Goal: Task Accomplishment & Management: Manage account settings

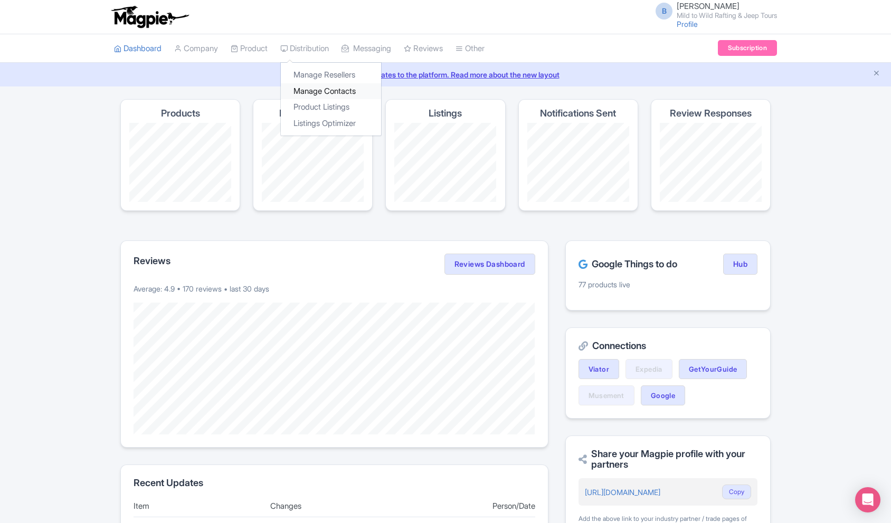
click at [319, 94] on link "Manage Contacts" at bounding box center [331, 91] width 100 height 16
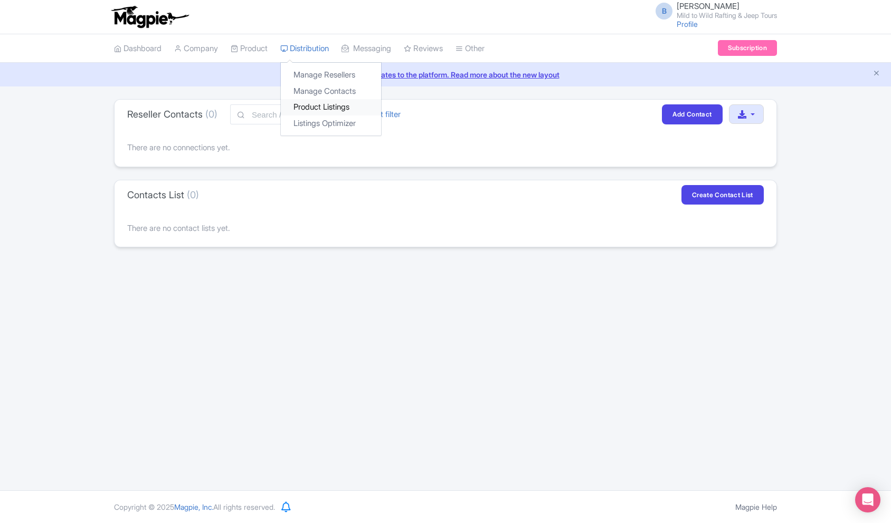
click at [331, 106] on link "Product Listings" at bounding box center [331, 107] width 100 height 16
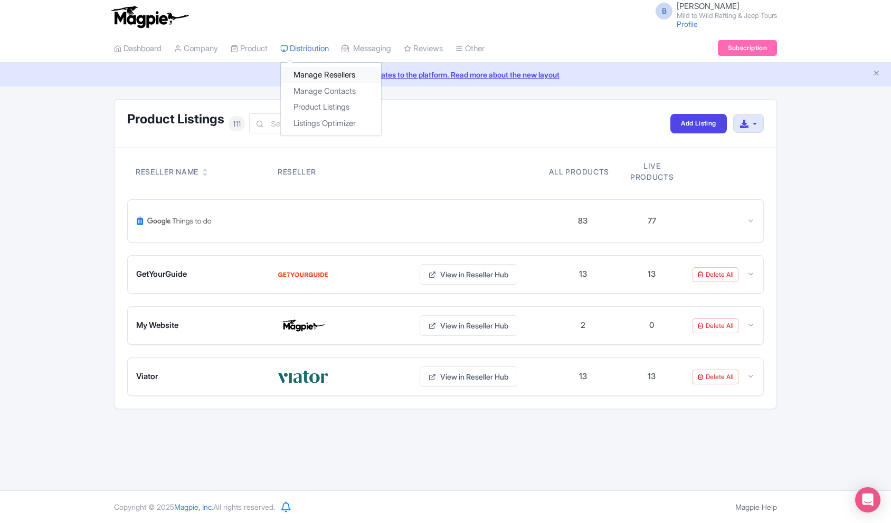
click at [319, 79] on link "Manage Resellers" at bounding box center [331, 75] width 100 height 16
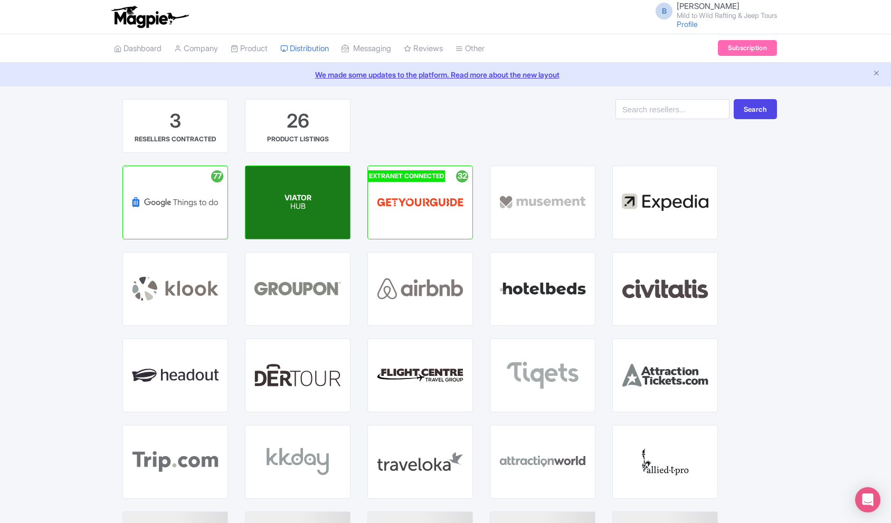
click at [290, 207] on p "HUB" at bounding box center [297, 207] width 27 height 9
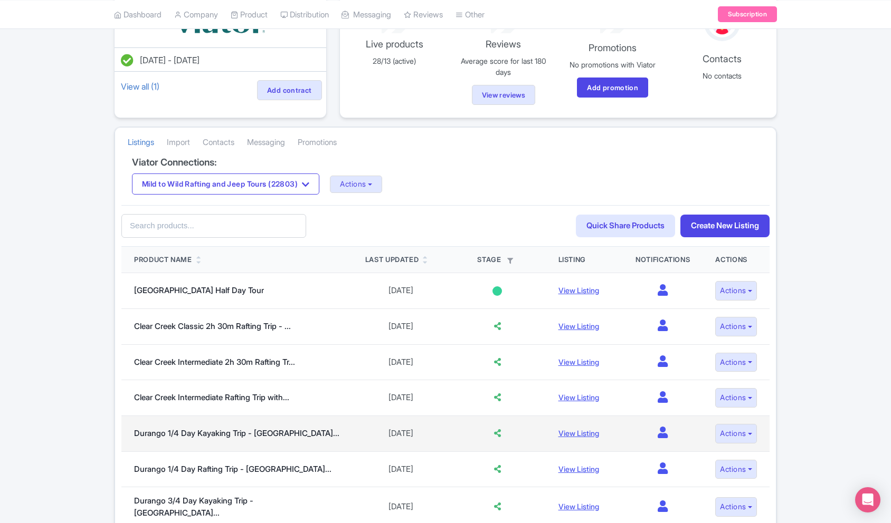
scroll to position [223, 0]
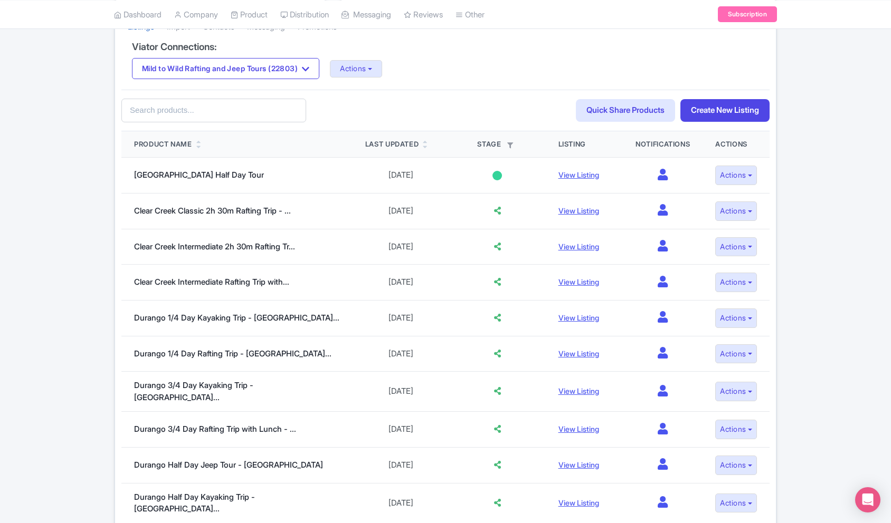
click at [203, 109] on input "text" at bounding box center [213, 111] width 185 height 24
type input "la plata"
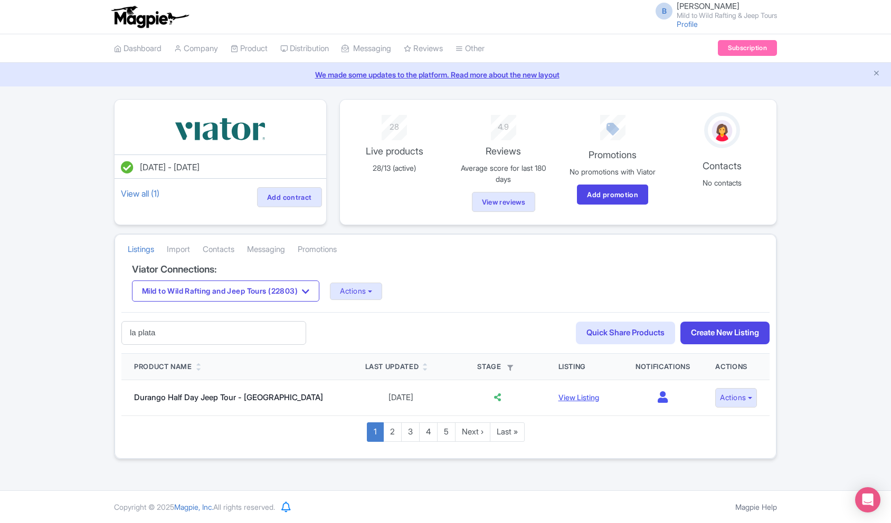
click at [245, 337] on input "la plata" at bounding box center [213, 333] width 185 height 24
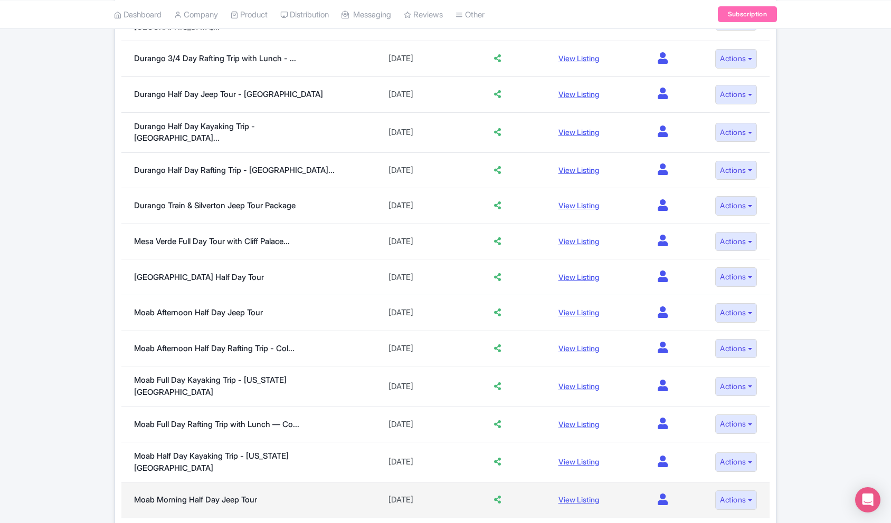
scroll to position [597, 0]
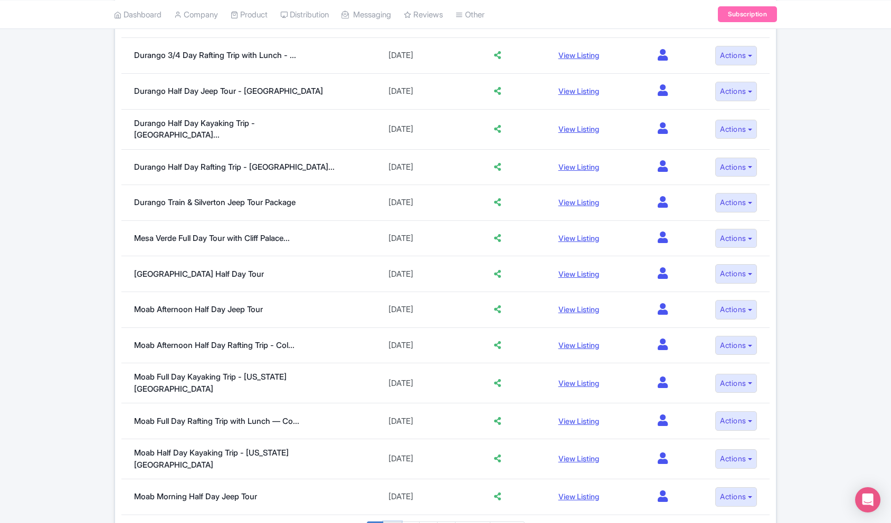
click at [394, 522] on link "2" at bounding box center [392, 532] width 18 height 20
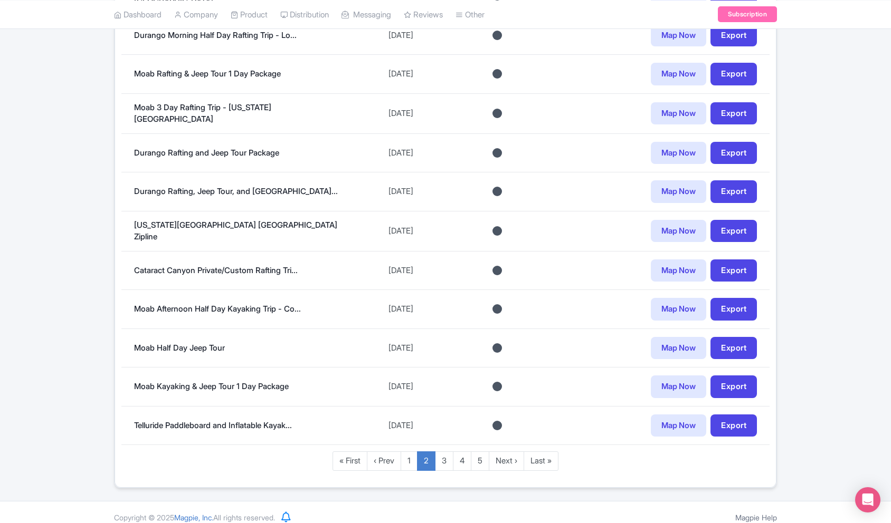
scroll to position [697, 0]
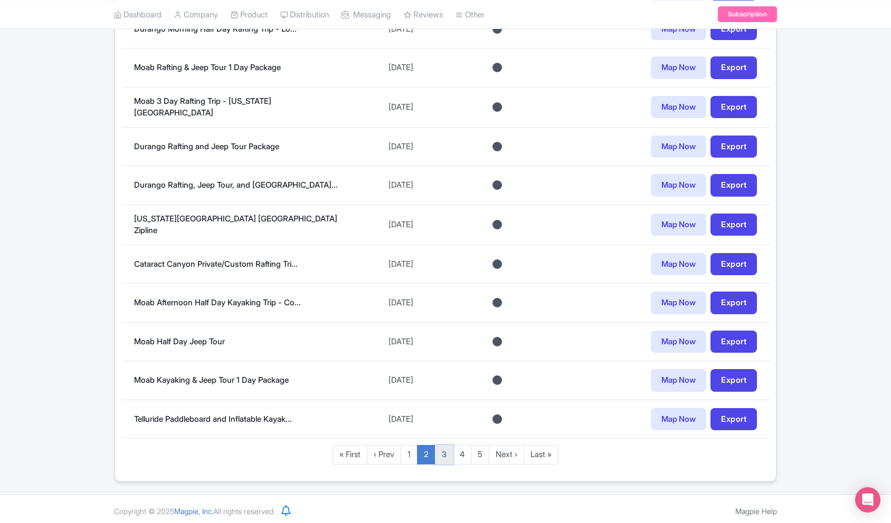
click at [445, 451] on link "3" at bounding box center [444, 455] width 18 height 20
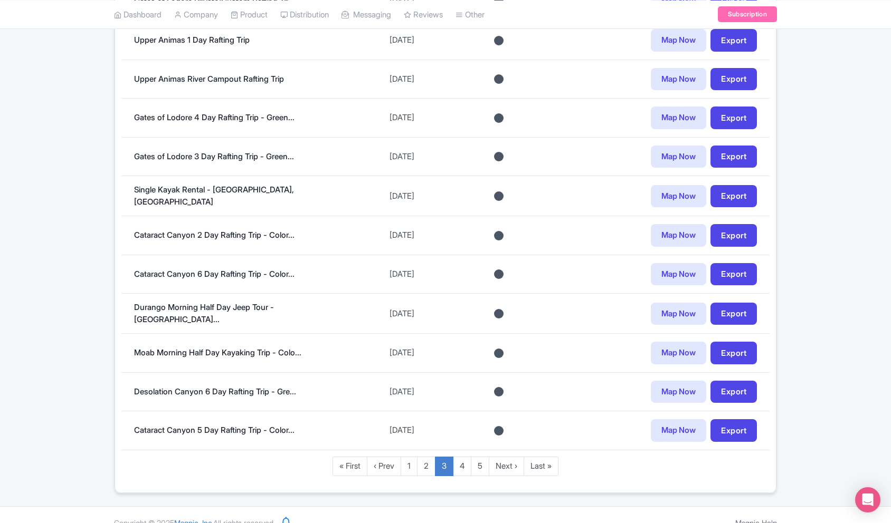
scroll to position [721, 0]
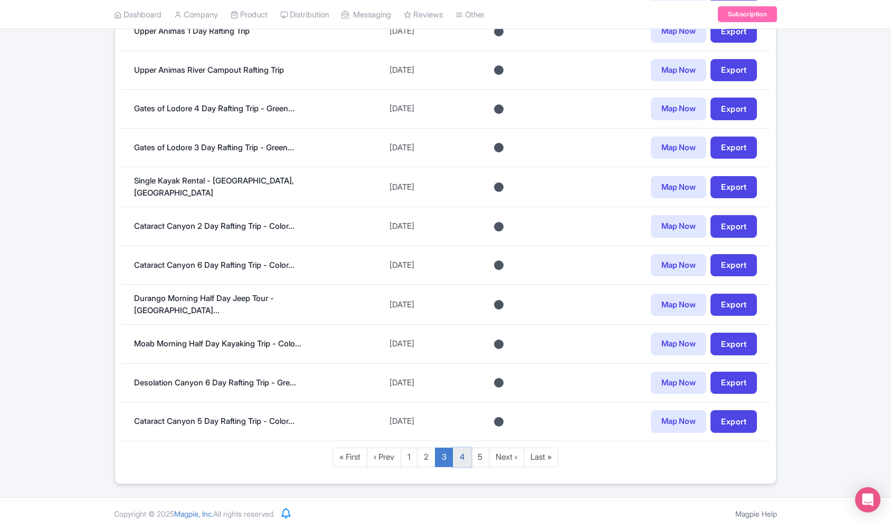
click at [460, 451] on link "4" at bounding box center [462, 458] width 18 height 20
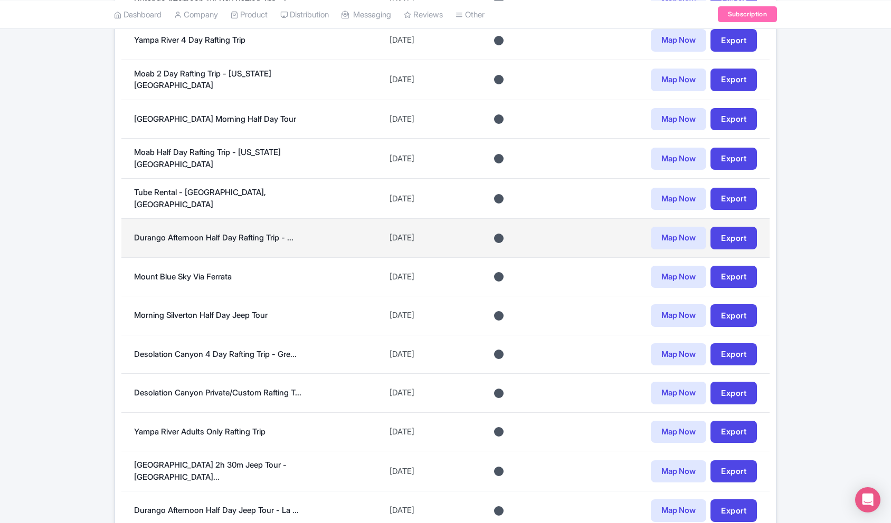
scroll to position [636, 0]
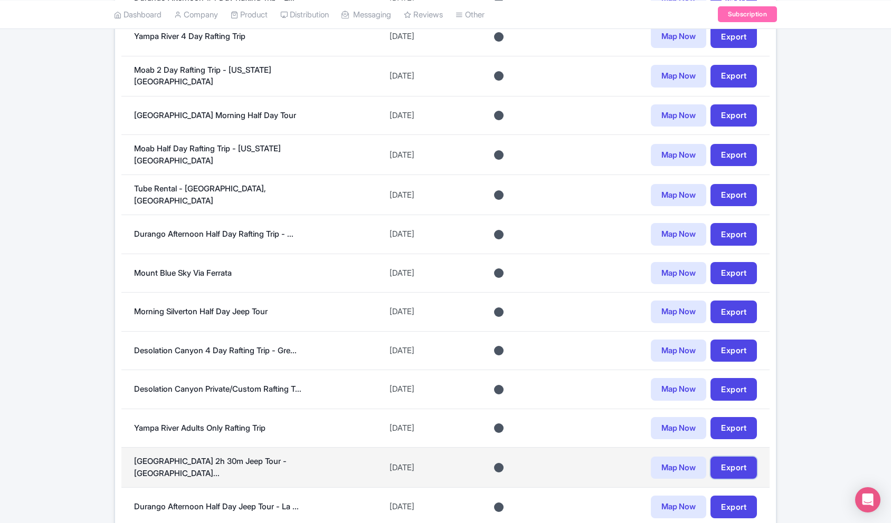
click at [727, 465] on link "Export" at bounding box center [733, 468] width 46 height 23
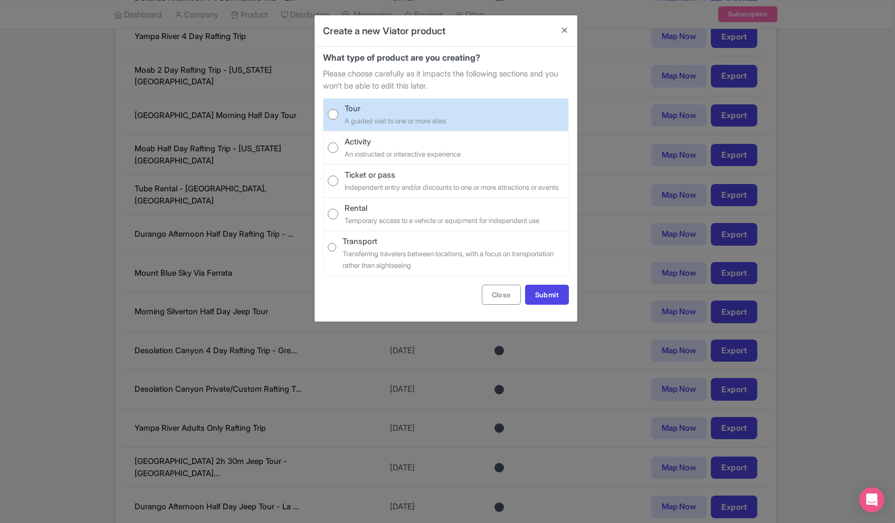
click at [364, 119] on small "A guided visit to one or more sites" at bounding box center [395, 121] width 101 height 8
click at [338, 119] on input "Tour A guided visit to one or more sites" at bounding box center [333, 114] width 11 height 11
radio input "true"
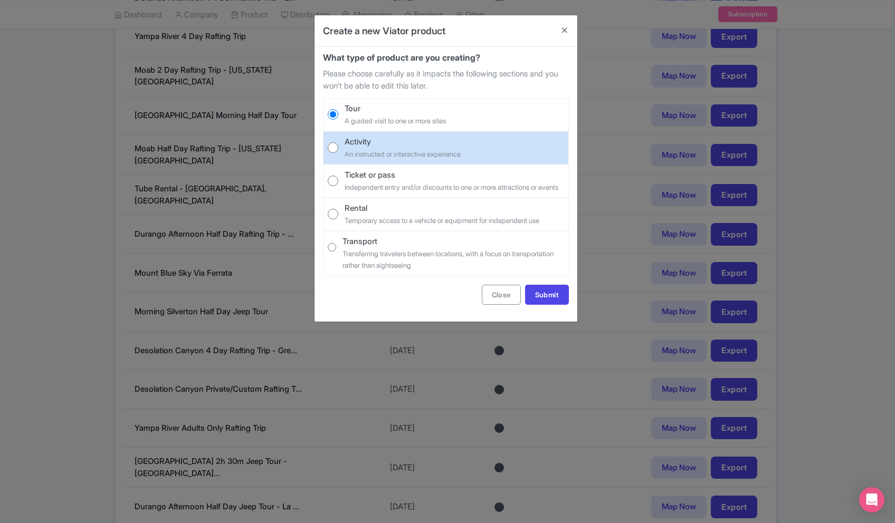
click at [413, 150] on small "An instructed or interactive experience" at bounding box center [403, 154] width 116 height 8
click at [338, 150] on input "Activity An instructed or interactive experience" at bounding box center [333, 147] width 11 height 11
radio input "true"
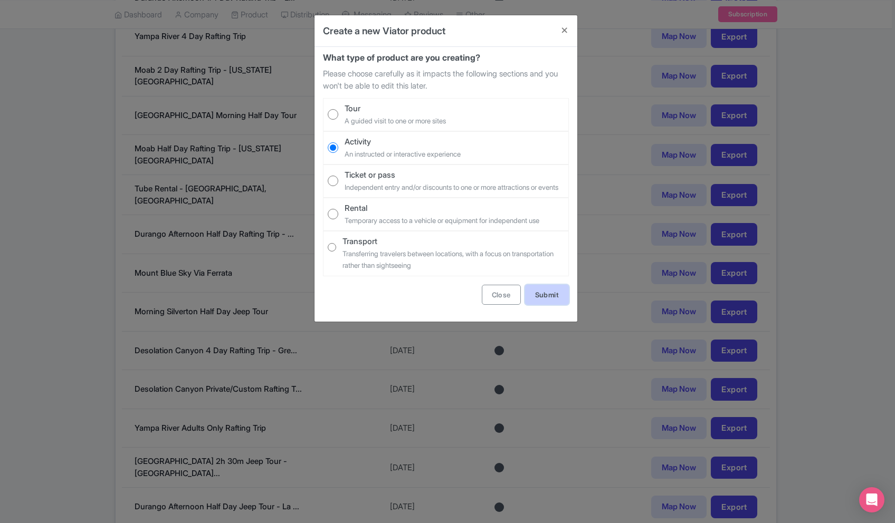
click at [547, 305] on link "Submit" at bounding box center [547, 295] width 44 height 20
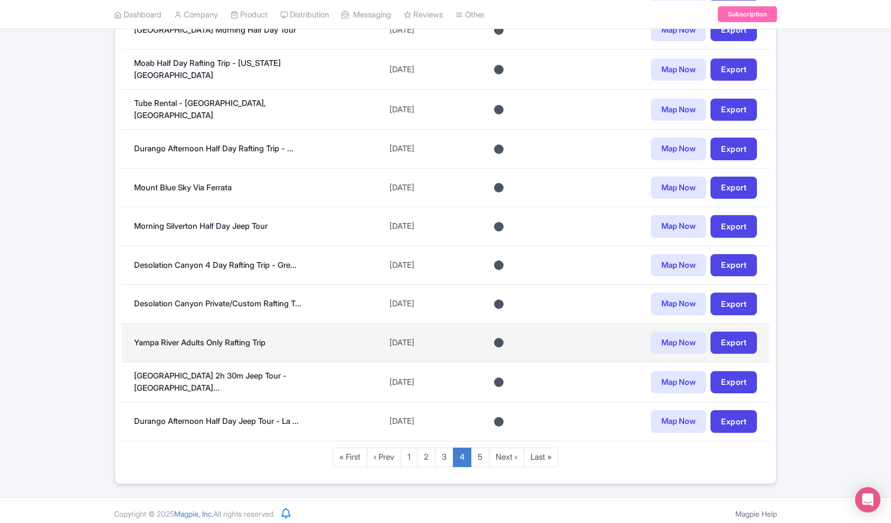
scroll to position [702, 0]
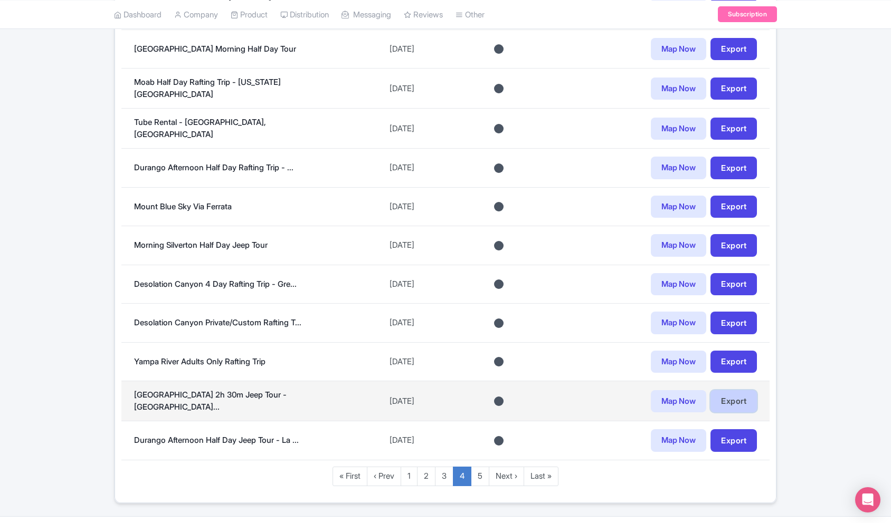
click at [748, 396] on link "Export" at bounding box center [733, 402] width 46 height 23
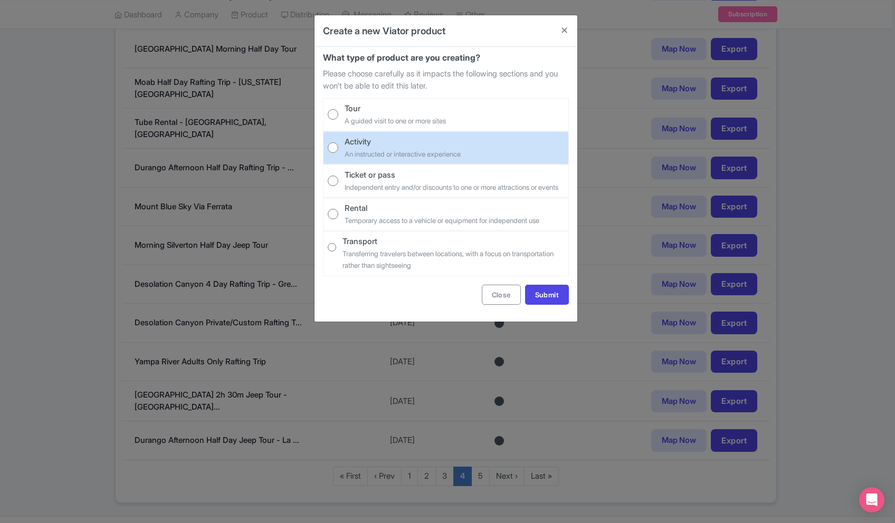
click at [401, 142] on div "Activity" at bounding box center [403, 142] width 116 height 12
click at [338, 142] on input "Activity An instructed or interactive experience" at bounding box center [333, 147] width 11 height 11
radio input "true"
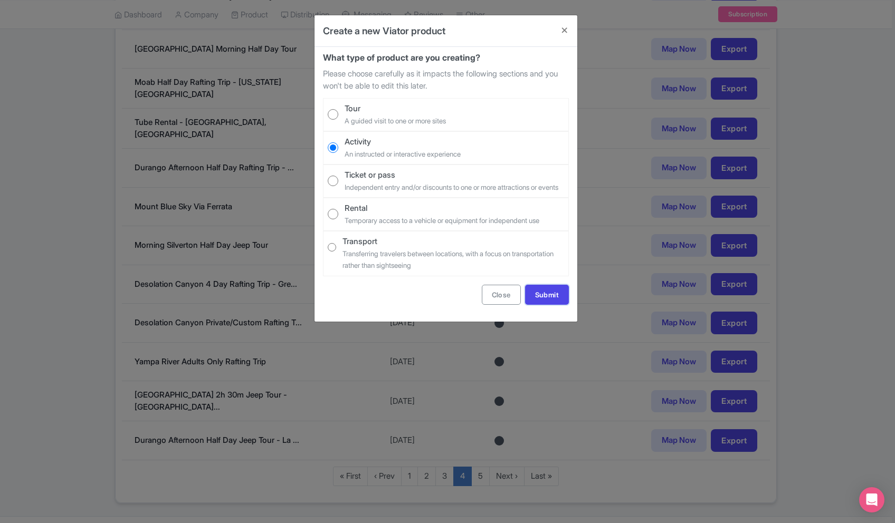
click at [538, 305] on link "Submit" at bounding box center [547, 295] width 44 height 20
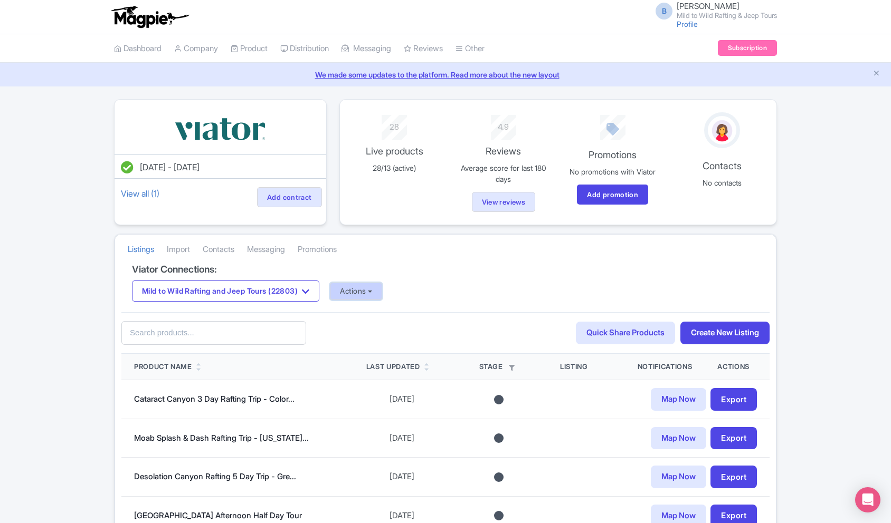
click at [382, 286] on button "Actions" at bounding box center [356, 291] width 52 height 17
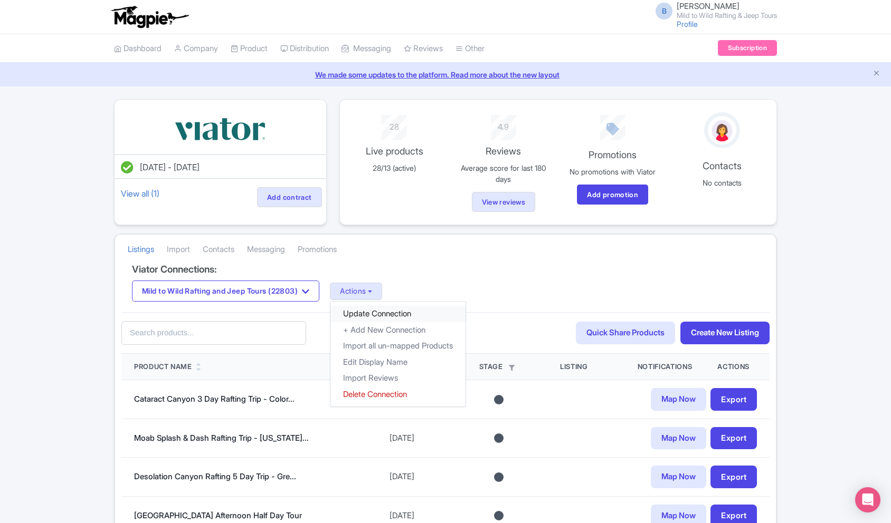
click at [400, 307] on link "Update Connection" at bounding box center [397, 314] width 135 height 16
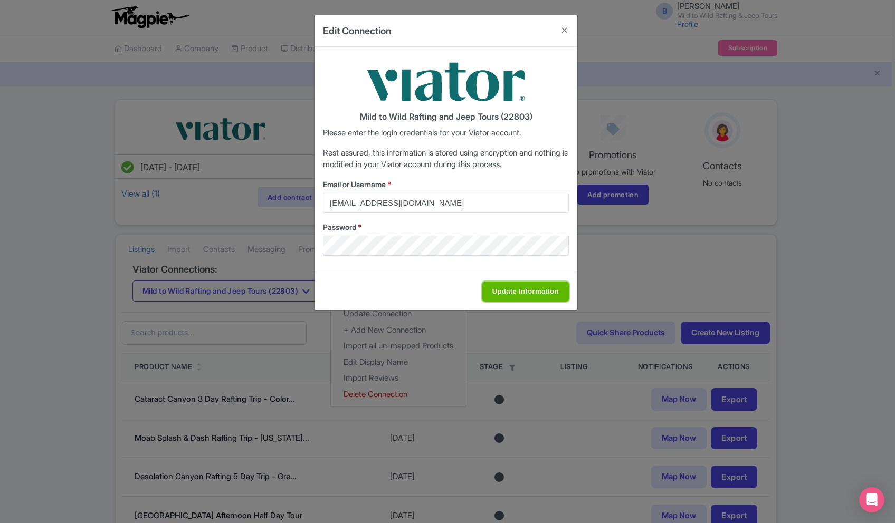
click at [522, 286] on input "Update Information" at bounding box center [525, 292] width 87 height 20
type input "Saving..."
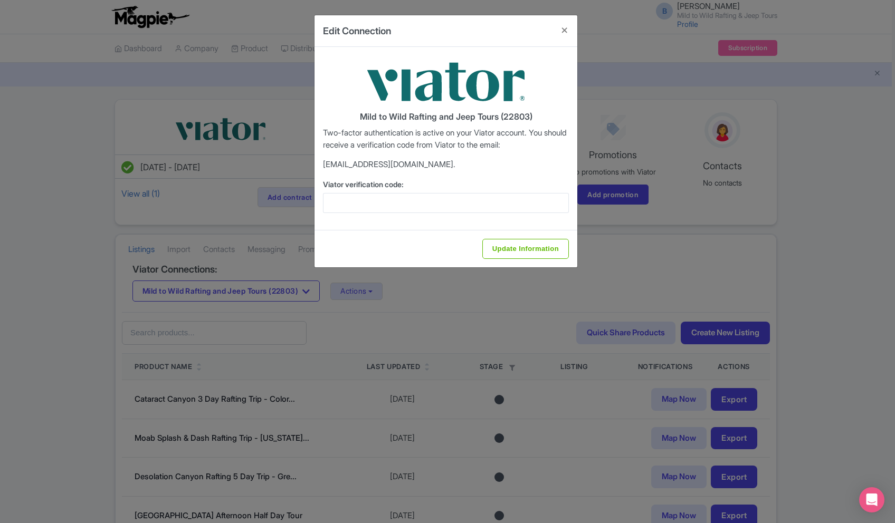
click at [447, 192] on div "Viator verification code:" at bounding box center [446, 196] width 246 height 34
click at [446, 197] on input "Viator verification code:" at bounding box center [446, 203] width 246 height 20
paste input "943218"
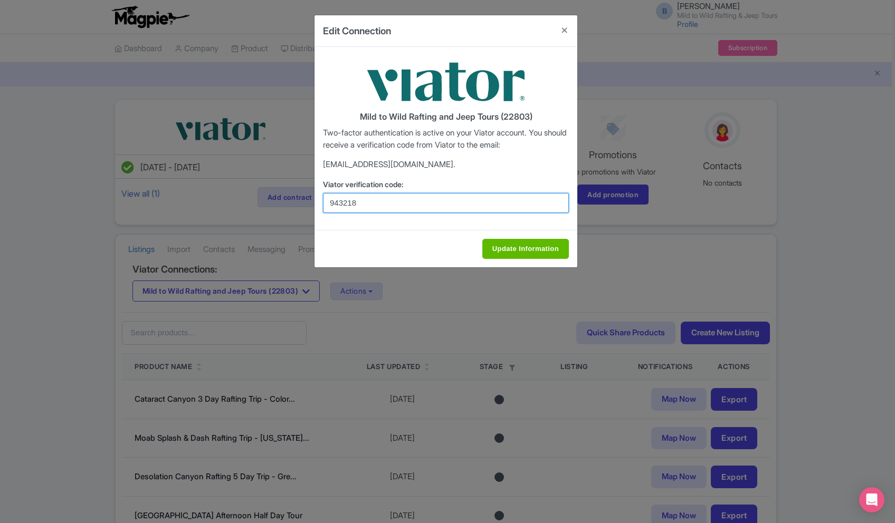
type input "943218"
click at [531, 247] on input "Update Information" at bounding box center [525, 249] width 87 height 20
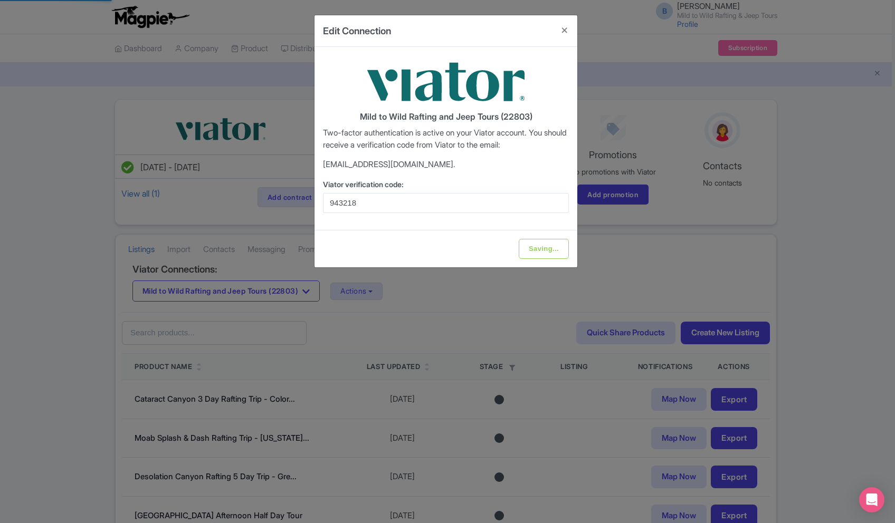
type input "Update Information"
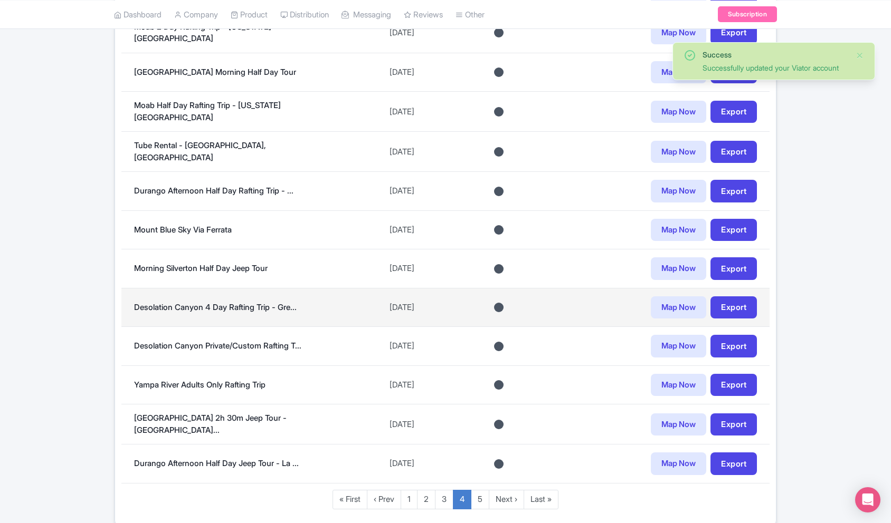
scroll to position [721, 0]
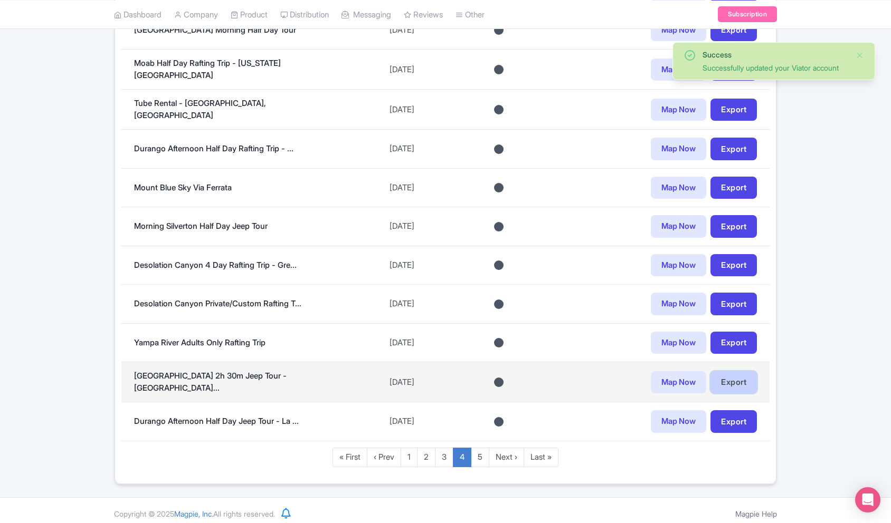
click at [722, 379] on link "Export" at bounding box center [733, 383] width 46 height 23
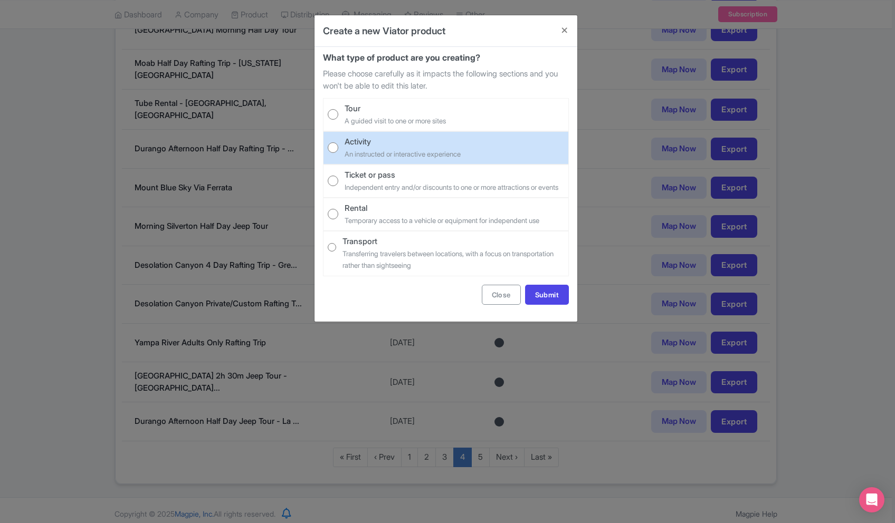
click at [399, 139] on div "Activity" at bounding box center [403, 142] width 116 height 12
click at [338, 142] on input "Activity An instructed or interactive experience" at bounding box center [333, 147] width 11 height 11
radio input "true"
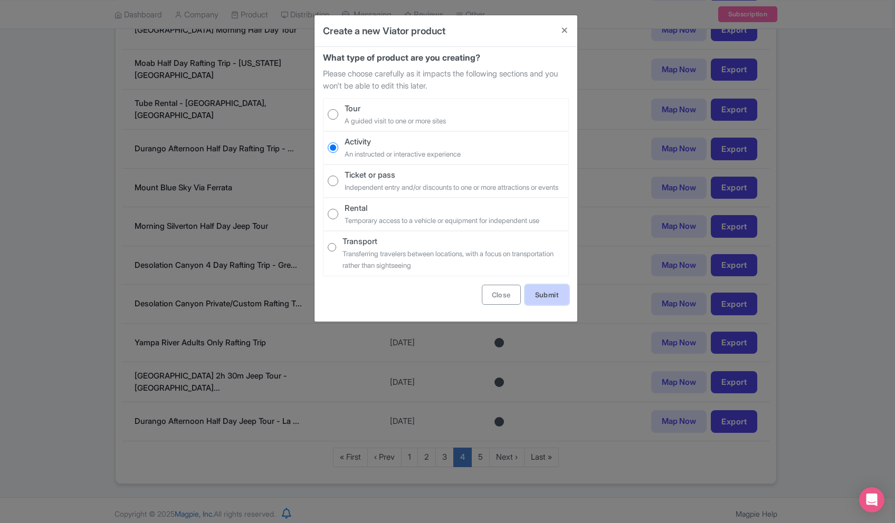
click at [541, 305] on link "Submit" at bounding box center [547, 295] width 44 height 20
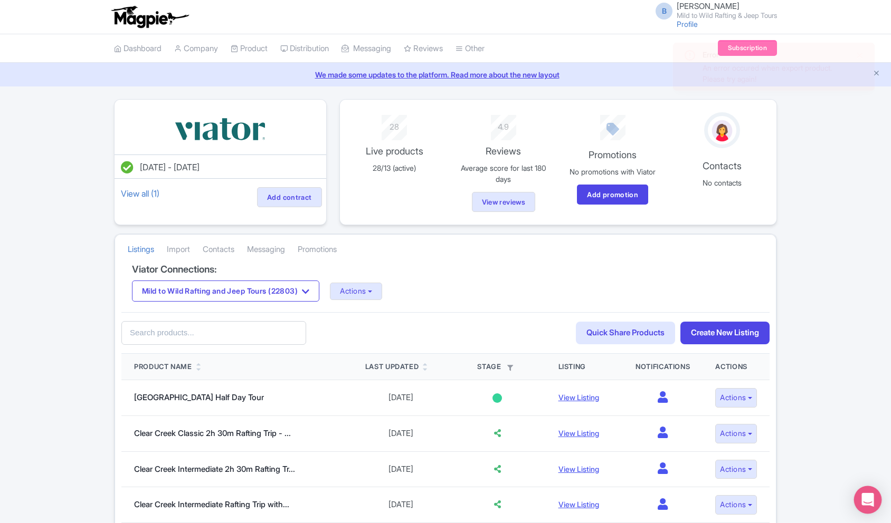
click at [869, 505] on icon "Open Intercom Messenger" at bounding box center [868, 500] width 14 height 14
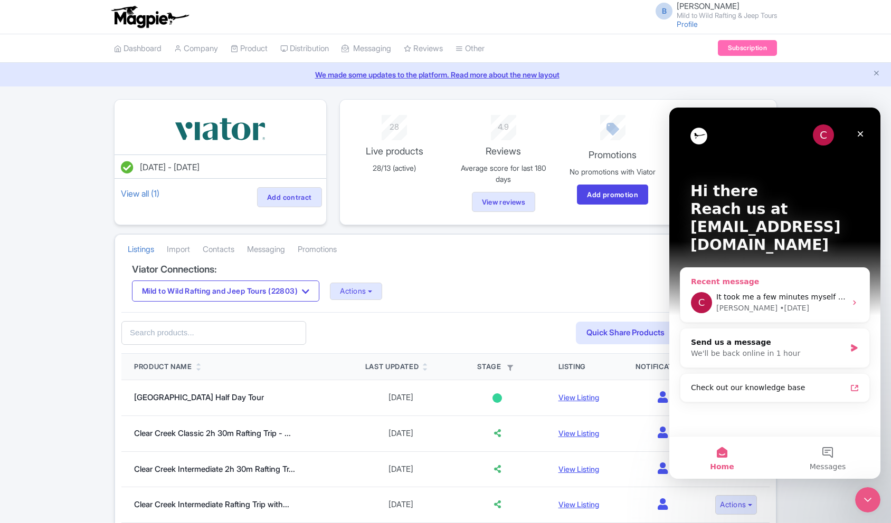
scroll to position [1, 0]
click at [759, 293] on span "It took me a few minutes myself but its good feedback" at bounding box center [817, 297] width 202 height 8
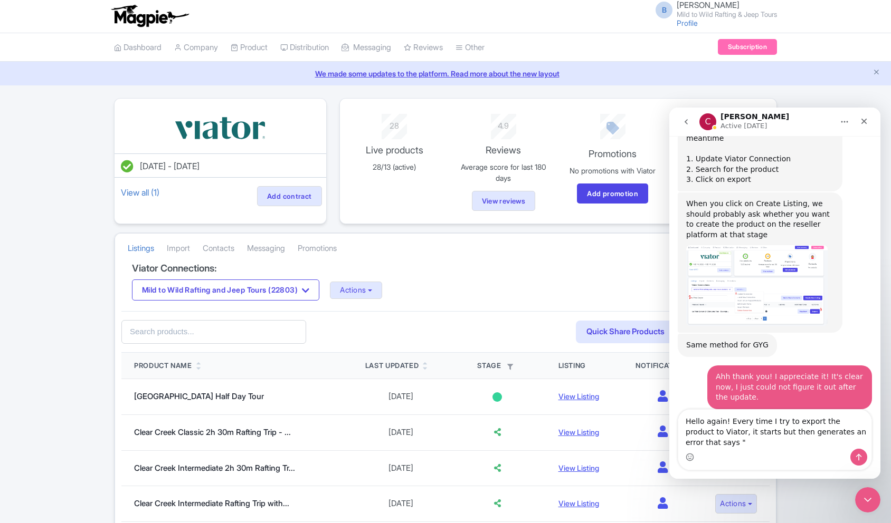
scroll to position [498, 0]
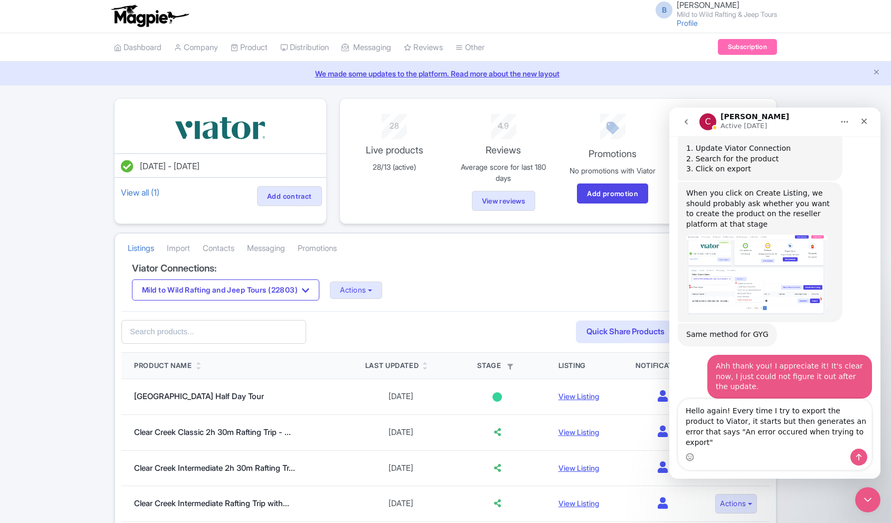
type textarea "Hello again! Every time I try to export the product to Viator, it starts but th…"
click at [843, 441] on textarea "Hello again! Every time I try to export the product to Viator, it starts but th…" at bounding box center [774, 424] width 193 height 50
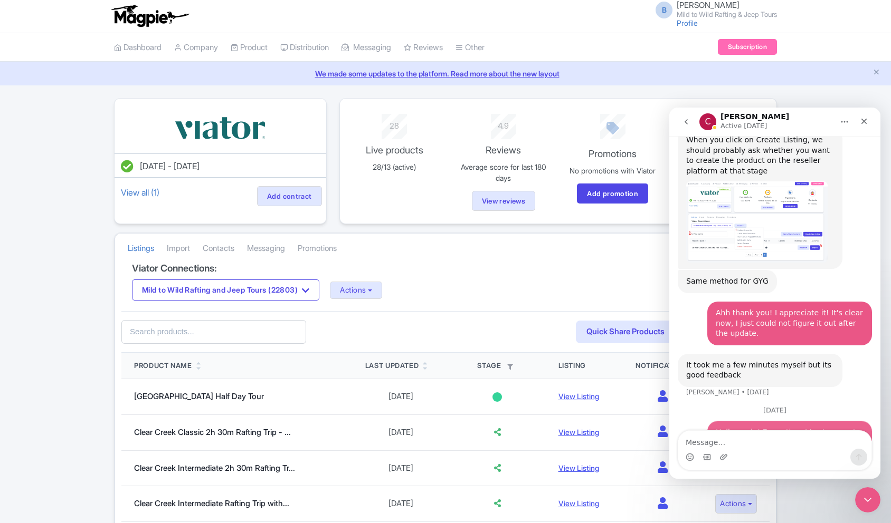
scroll to position [568, 0]
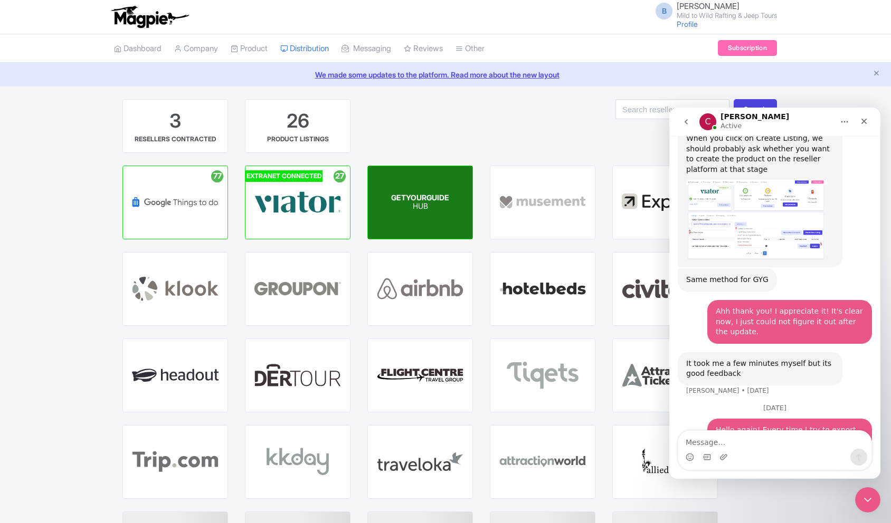
scroll to position [568, 0]
click at [416, 176] on div "GETYOURGUIDE HUB" at bounding box center [420, 202] width 104 height 73
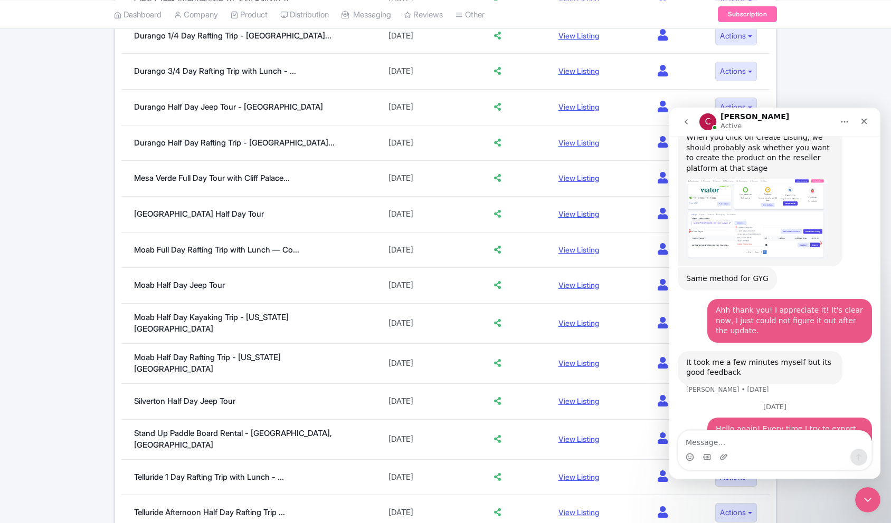
scroll to position [664, 0]
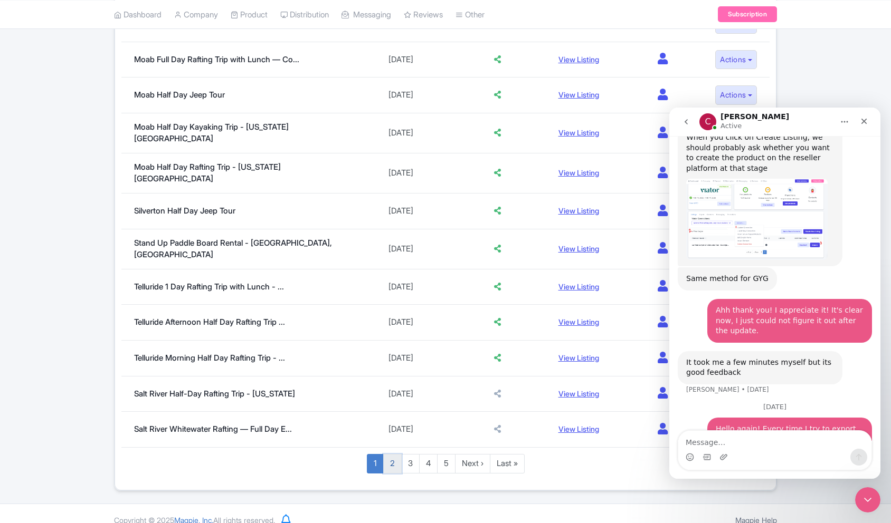
click at [394, 454] on link "2" at bounding box center [392, 464] width 18 height 20
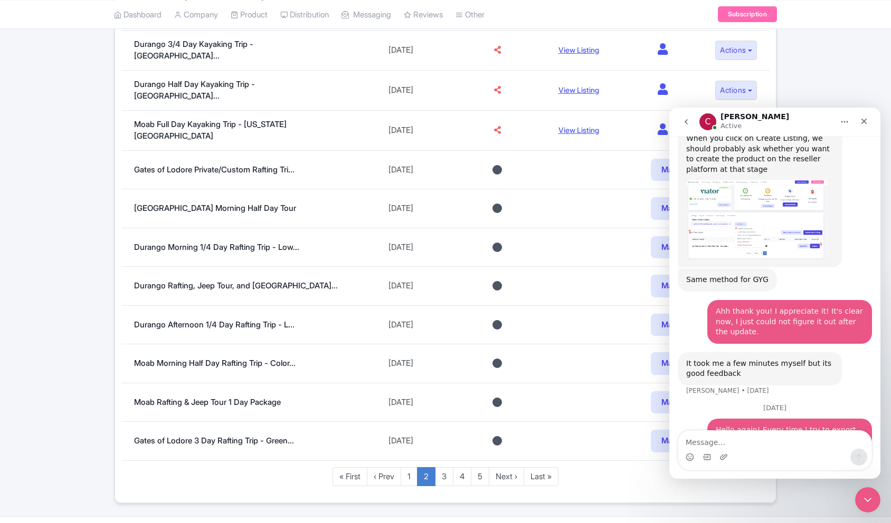
scroll to position [568, 0]
click at [447, 468] on link "3" at bounding box center [444, 478] width 18 height 20
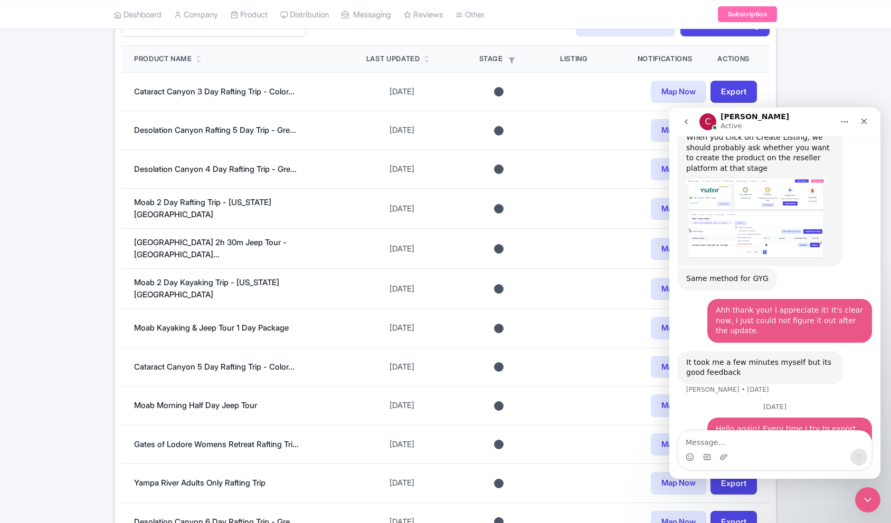
scroll to position [275, 0]
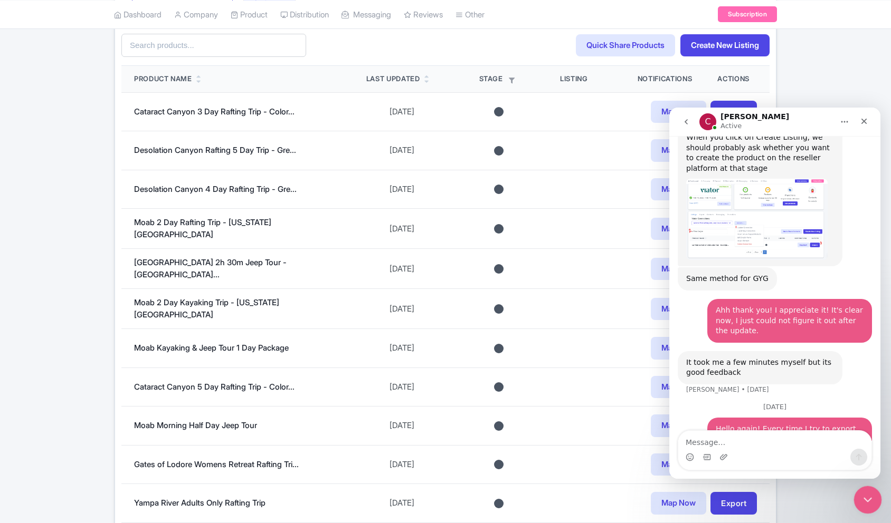
click at [868, 500] on icon "Close Intercom Messenger" at bounding box center [866, 498] width 13 height 13
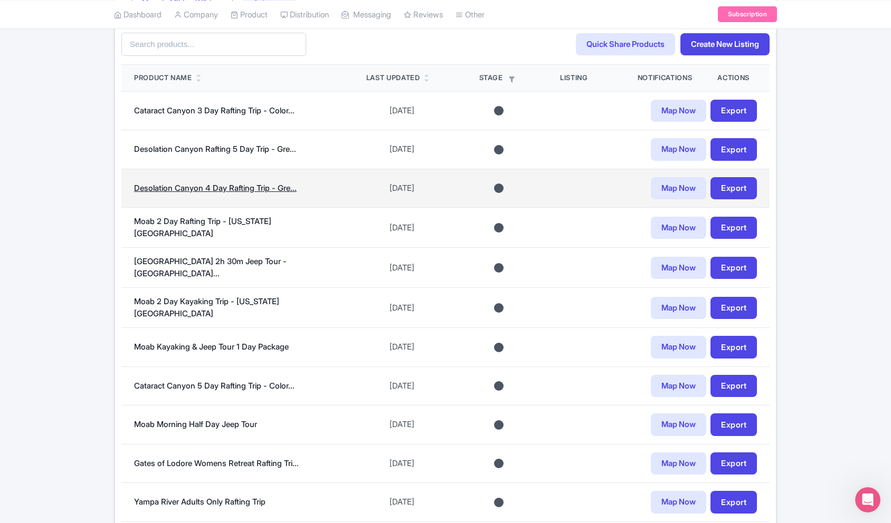
scroll to position [294, 0]
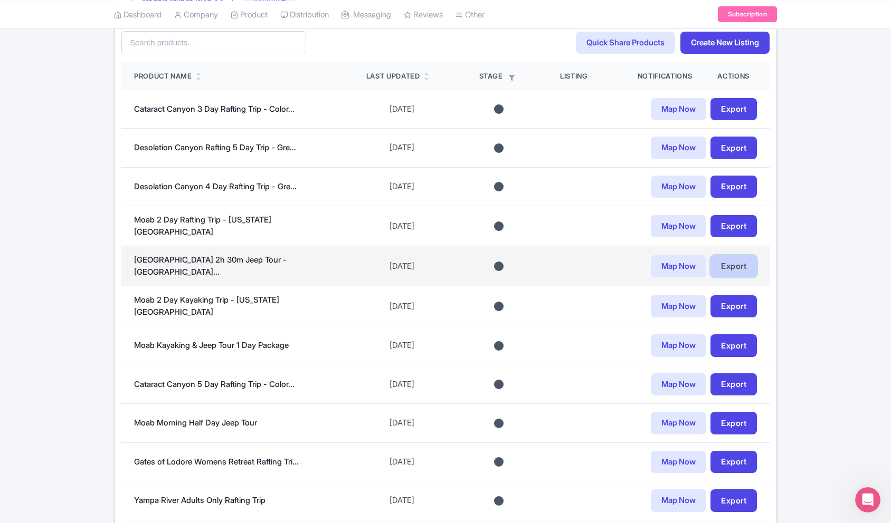
click at [728, 265] on link "Export" at bounding box center [733, 266] width 46 height 23
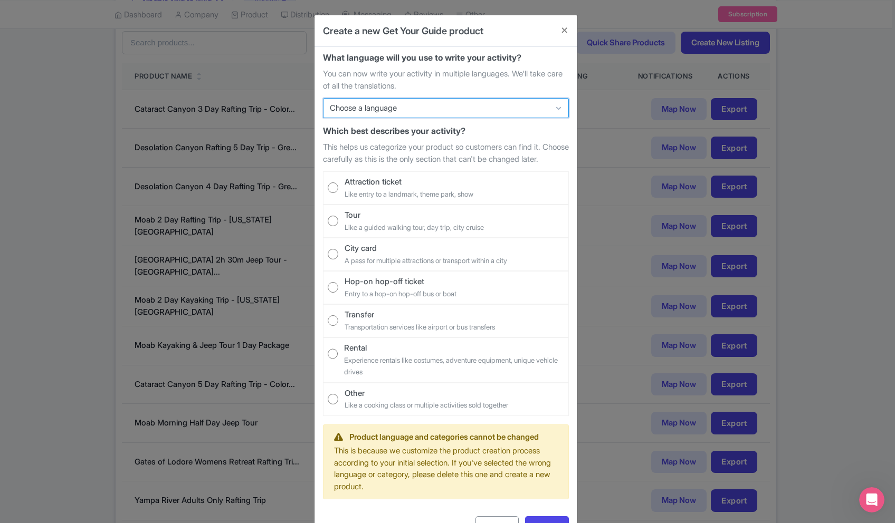
click at [382, 109] on select "Choose a language English Deutsch Español Português (BR) Italiano Français" at bounding box center [446, 108] width 246 height 20
select select "29"
click at [323, 98] on select "Choose a language English Deutsch Español Português (BR) Italiano Français" at bounding box center [446, 108] width 246 height 20
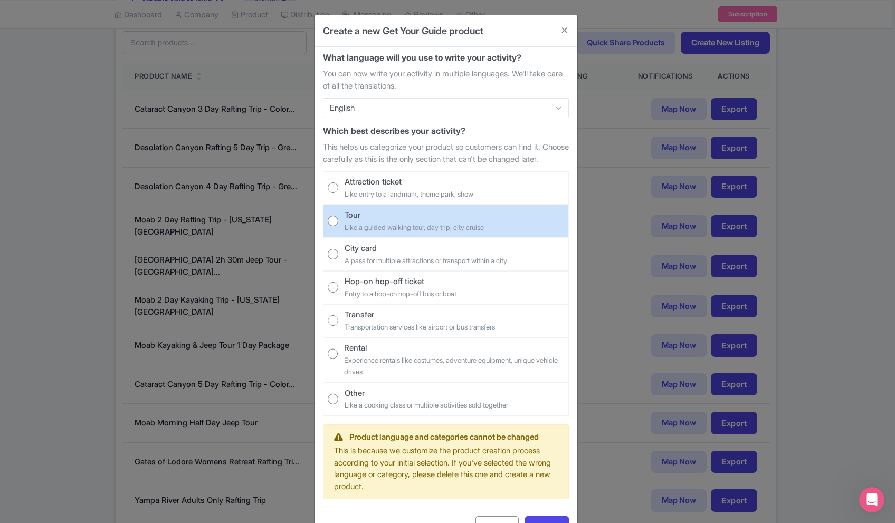
click at [398, 232] on small "Like a guided walking tour, day trip, city cruise" at bounding box center [414, 227] width 139 height 8
click at [338, 226] on input "Tour Like a guided walking tour, day trip, city cruise" at bounding box center [333, 221] width 11 height 11
radio input "true"
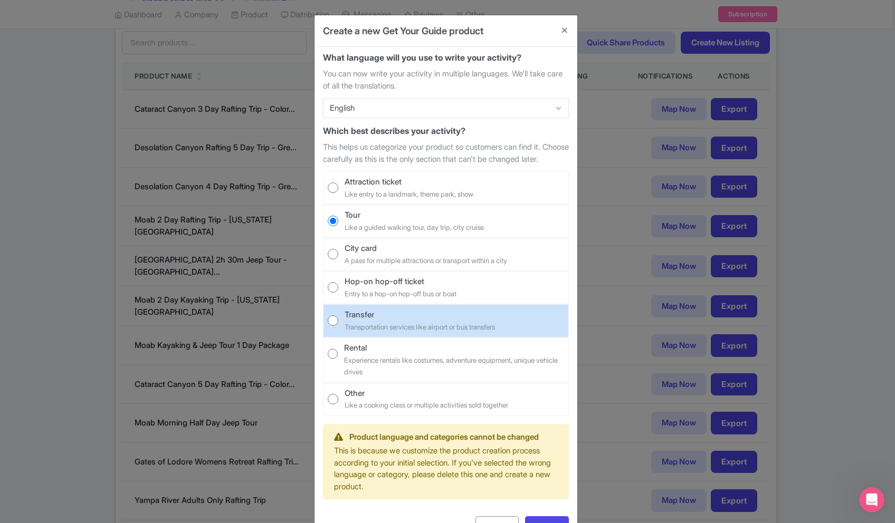
scroll to position [55, 0]
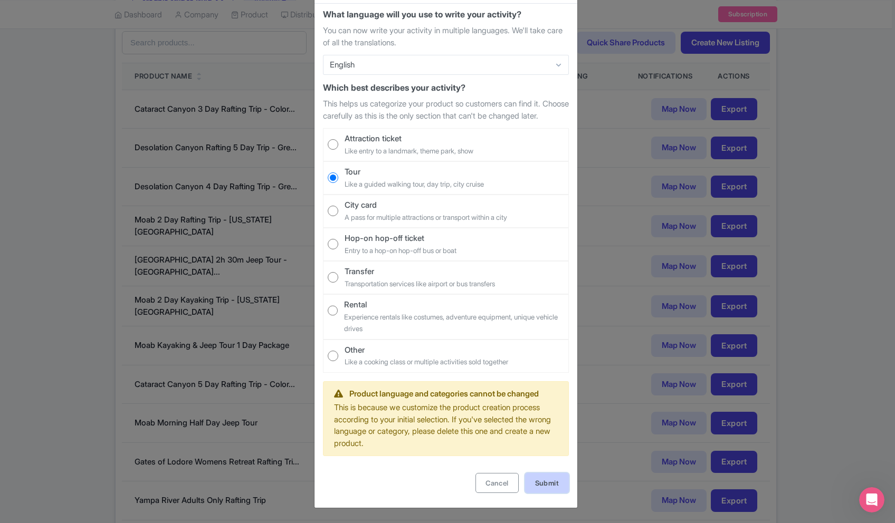
click at [555, 483] on link "Submit" at bounding box center [547, 483] width 44 height 20
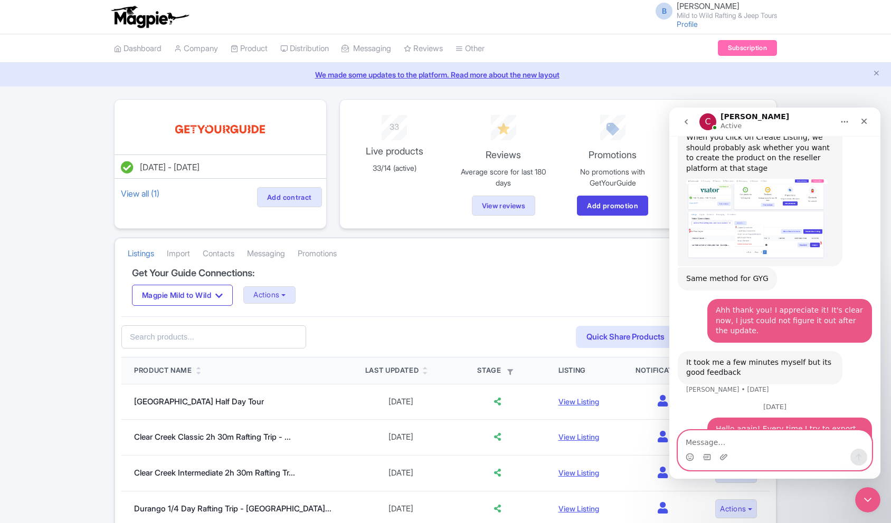
scroll to position [1, 0]
drag, startPoint x: 862, startPoint y: 494, endPoint x: 1711, endPoint y: 981, distance: 977.9
click at [861, 493] on icon "Close Intercom Messenger" at bounding box center [866, 498] width 13 height 13
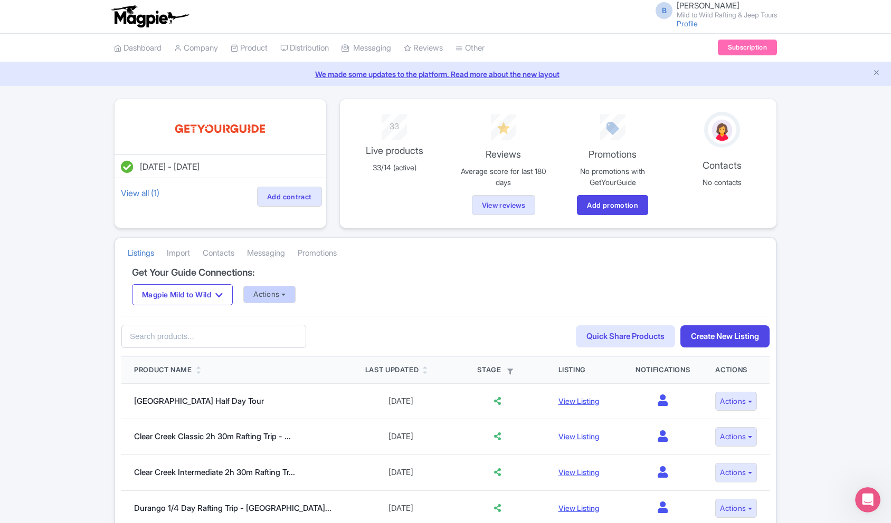
scroll to position [568, 0]
click at [279, 297] on button "Actions" at bounding box center [269, 294] width 52 height 17
click at [291, 319] on link "Update Connection" at bounding box center [311, 317] width 135 height 16
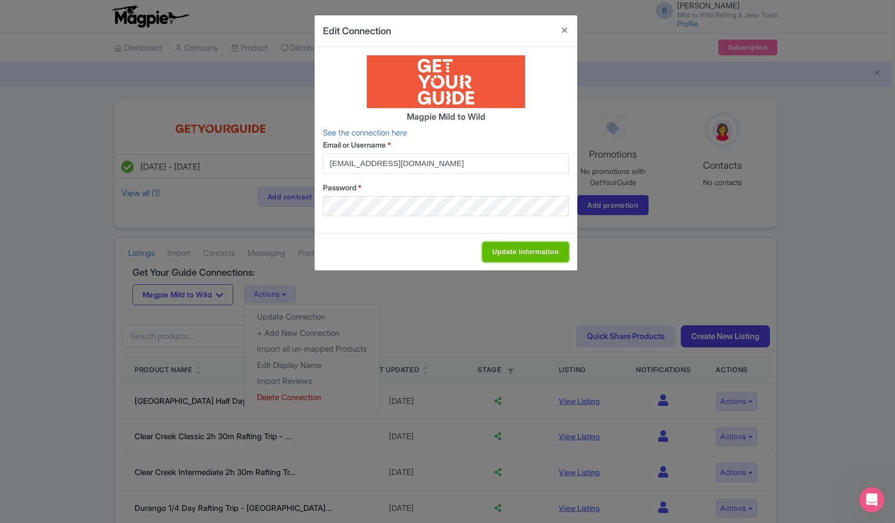
click at [525, 247] on input "Update Information" at bounding box center [525, 252] width 87 height 20
type input "Update Information"
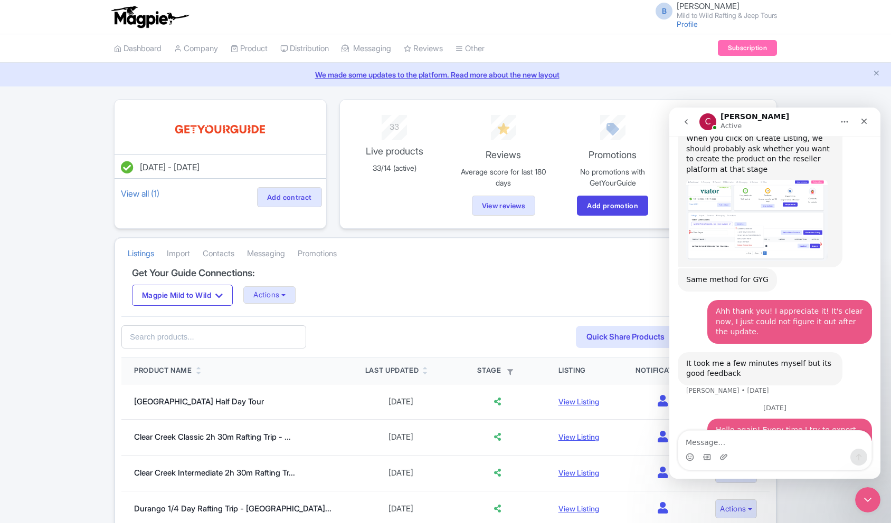
scroll to position [568, 0]
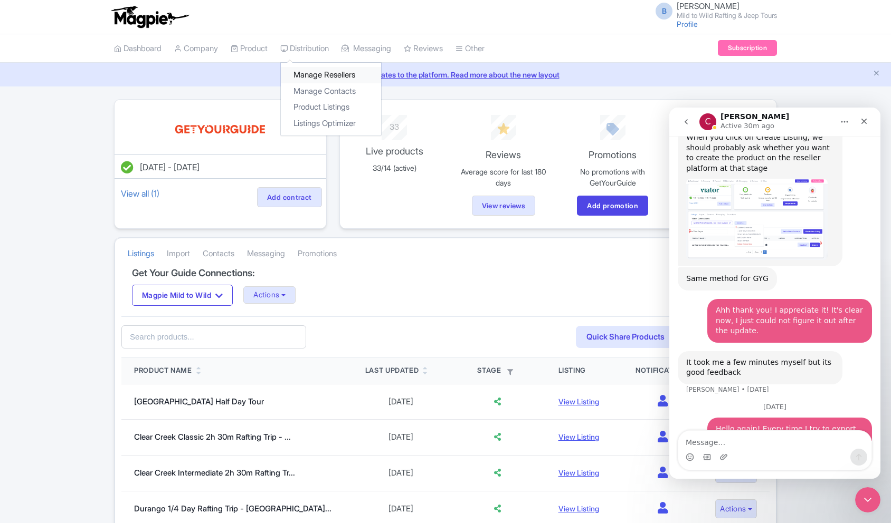
click at [322, 76] on link "Manage Resellers" at bounding box center [331, 75] width 100 height 16
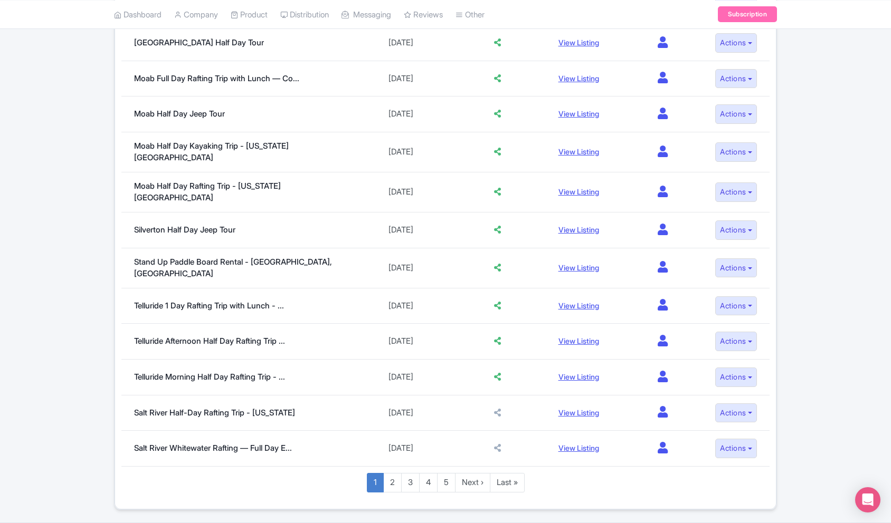
scroll to position [664, 0]
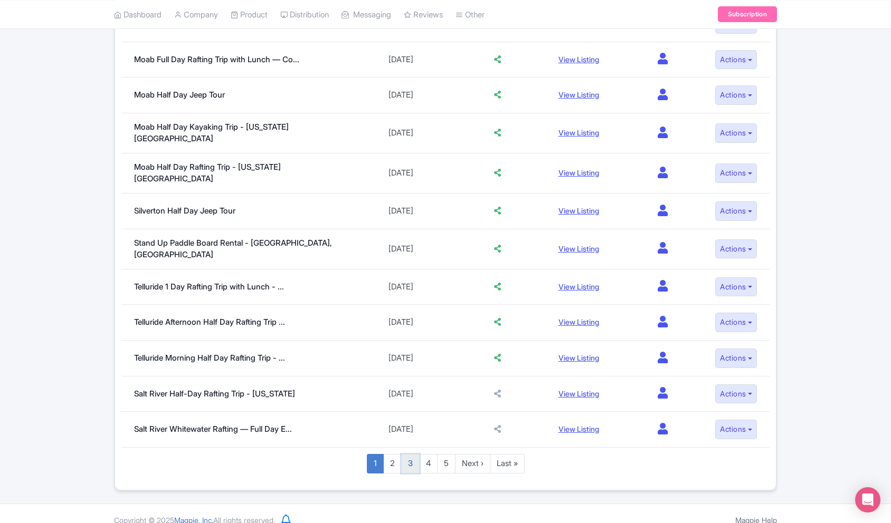
click at [412, 454] on link "3" at bounding box center [410, 464] width 18 height 20
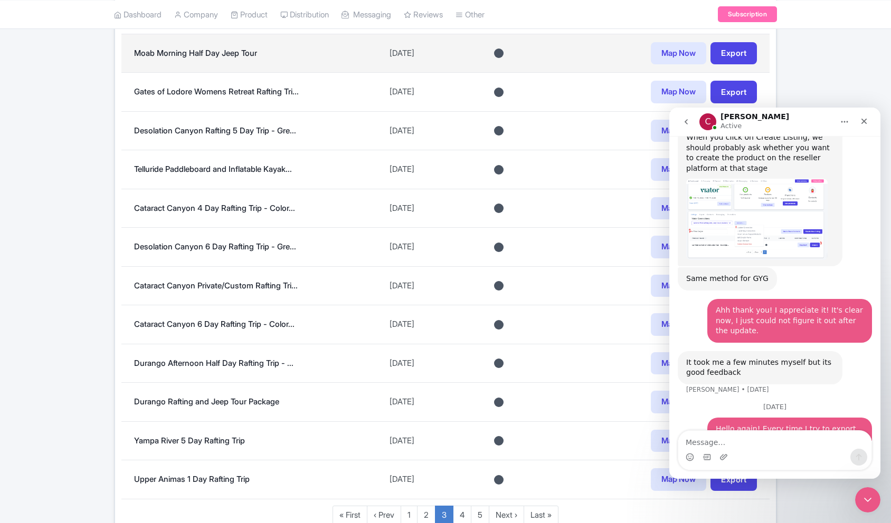
scroll to position [726, 0]
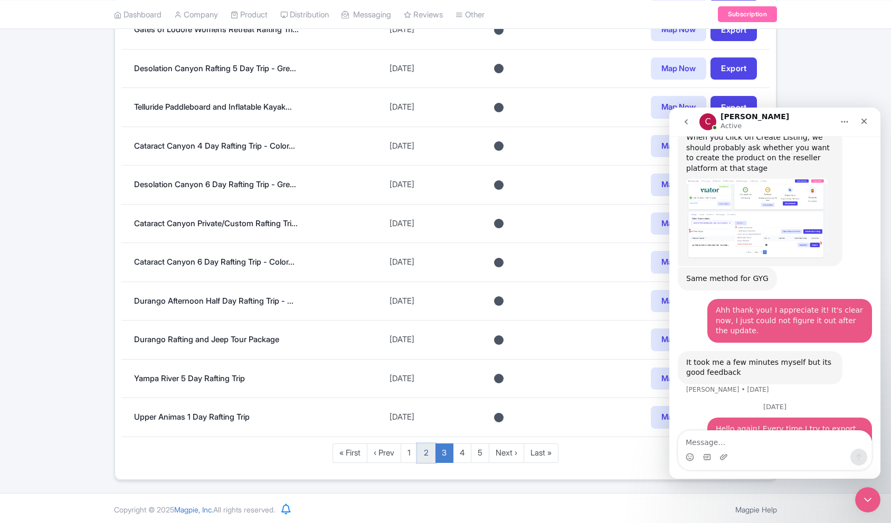
click at [420, 450] on link "2" at bounding box center [426, 454] width 18 height 20
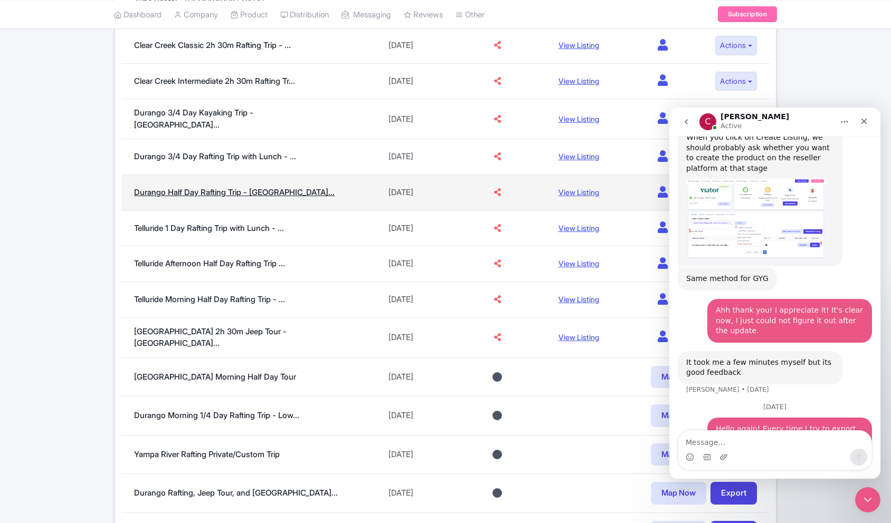
scroll to position [512, 0]
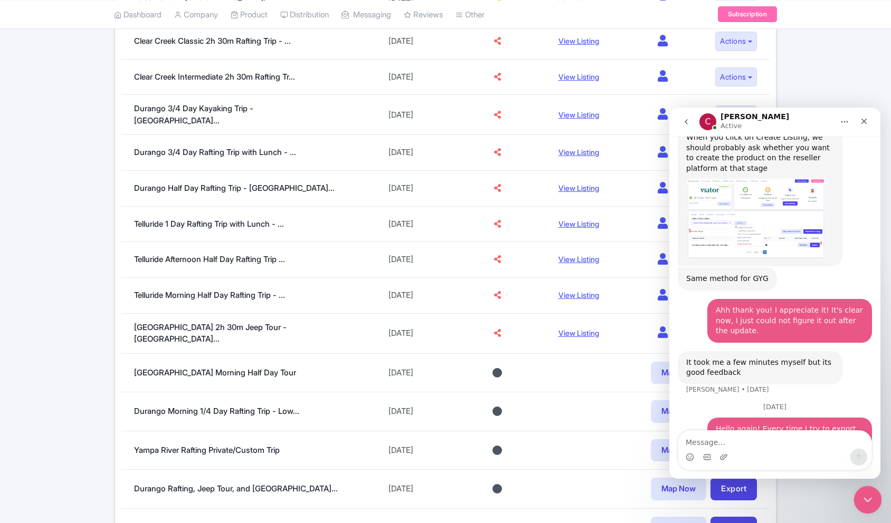
click at [868, 491] on div "Close Intercom Messenger" at bounding box center [865, 498] width 25 height 25
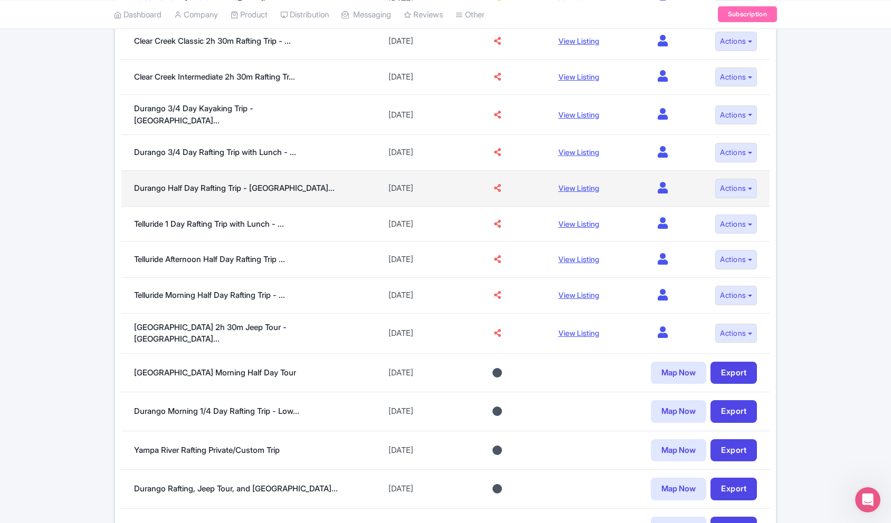
scroll to position [512, 0]
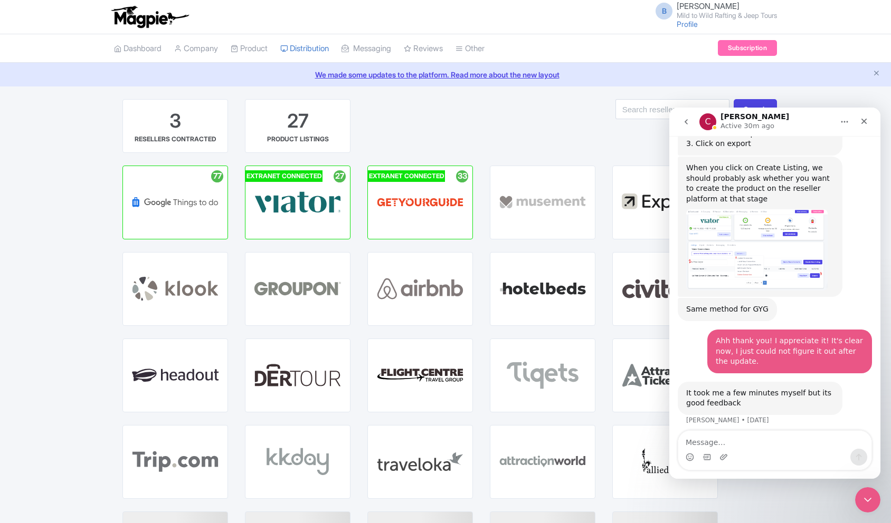
scroll to position [568, 0]
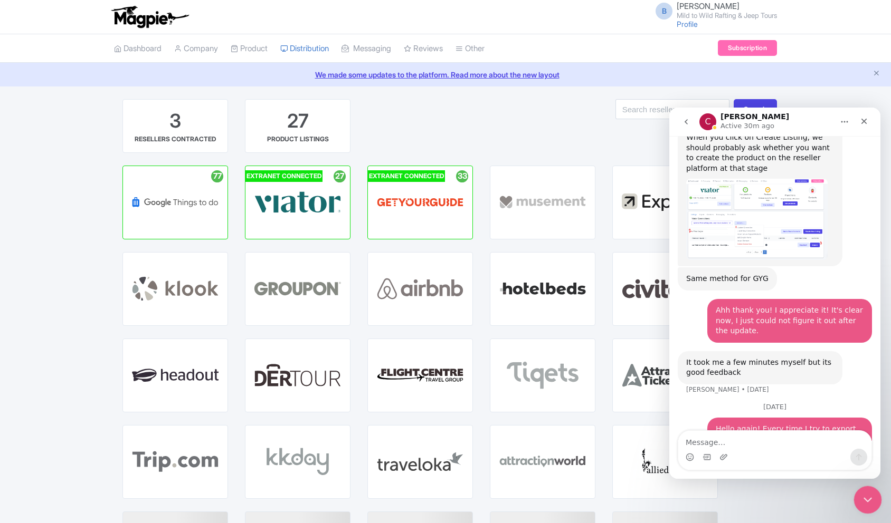
click at [874, 506] on div "Close Intercom Messenger" at bounding box center [865, 498] width 25 height 25
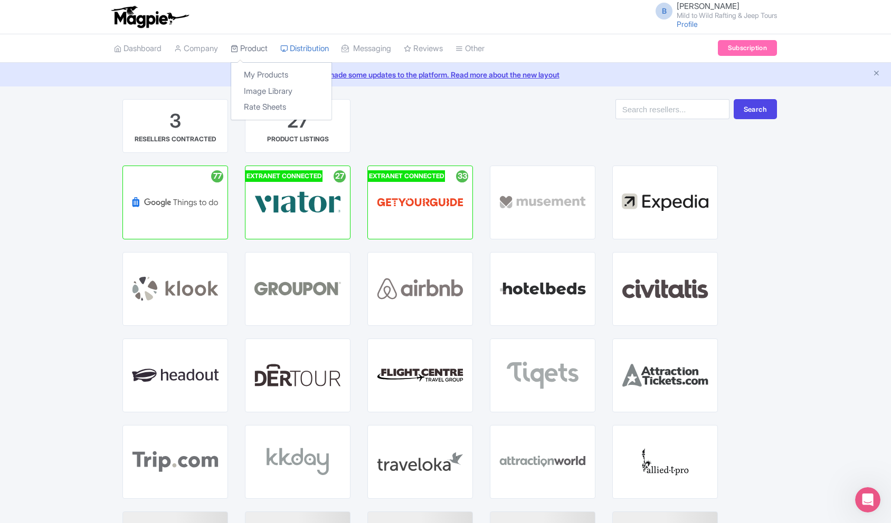
click at [245, 51] on link "Product" at bounding box center [249, 48] width 37 height 29
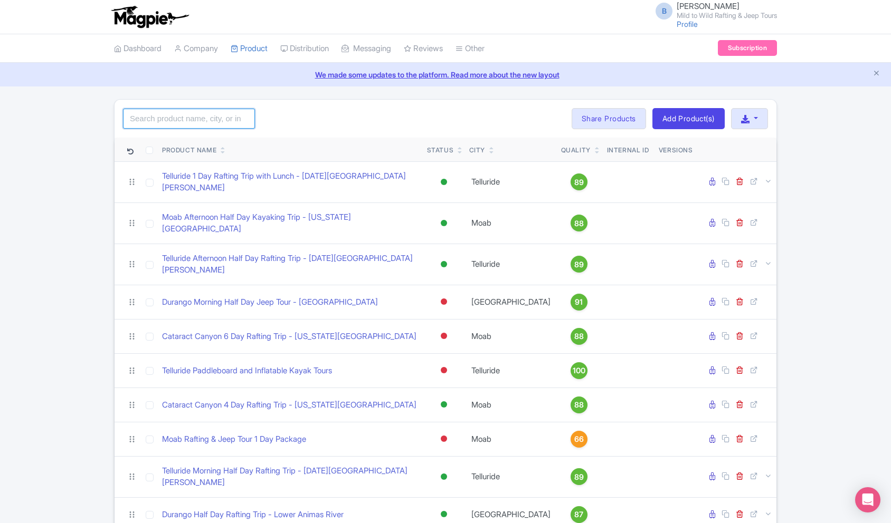
click at [213, 125] on input "search" at bounding box center [189, 119] width 132 height 20
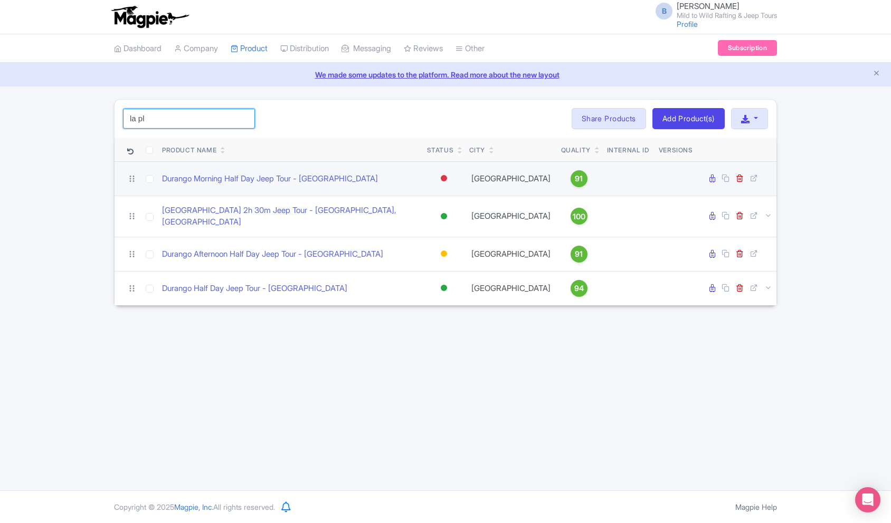
type input "la pl"
click at [442, 180] on div at bounding box center [444, 178] width 6 height 6
click at [431, 197] on div "Active" at bounding box center [417, 197] width 62 height 20
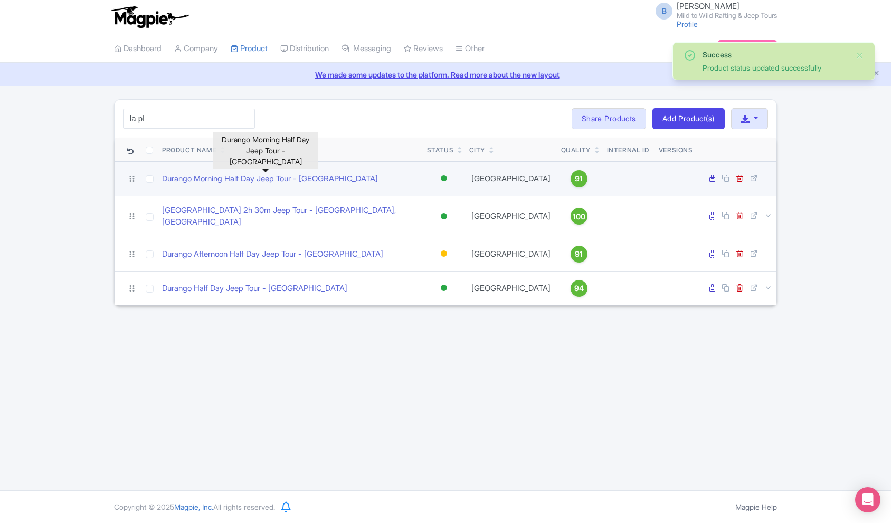
click at [331, 177] on link "Durango Morning Half Day Jeep Tour - La Plata Canyon" at bounding box center [270, 179] width 216 height 12
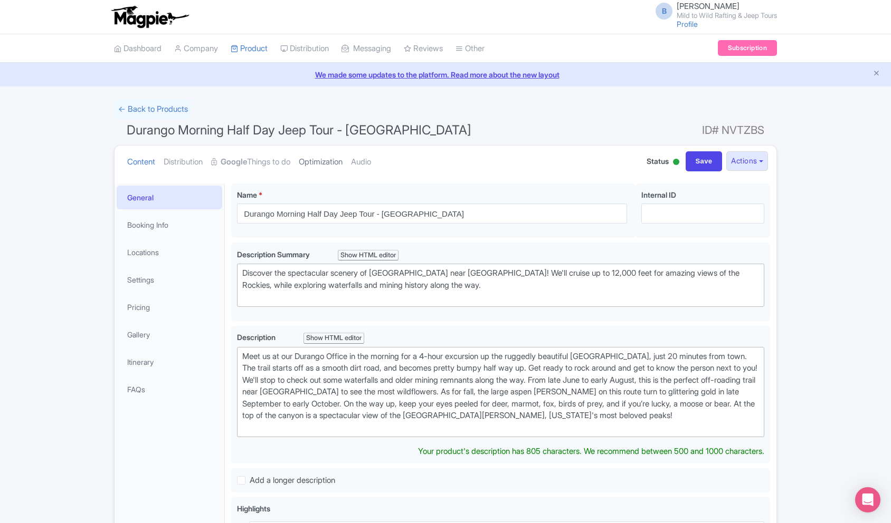
click at [321, 158] on link "Optimization" at bounding box center [321, 162] width 44 height 33
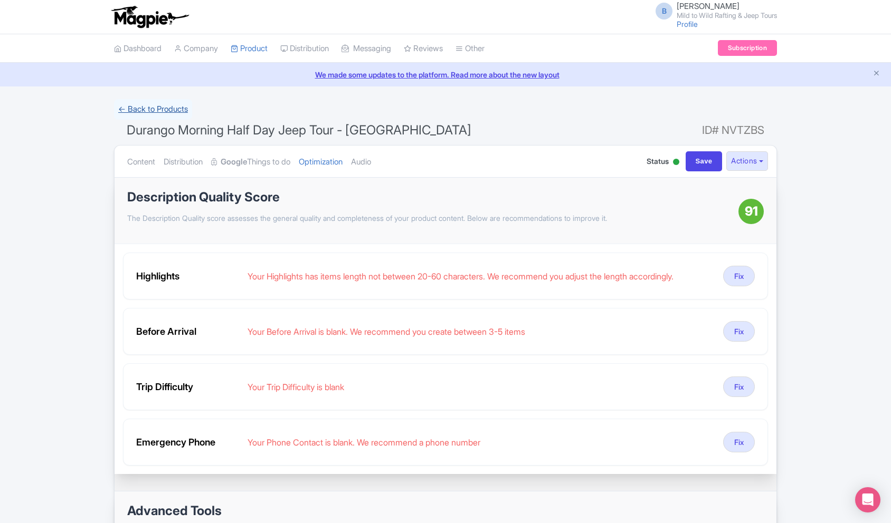
click at [134, 109] on link "← Back to Products" at bounding box center [153, 109] width 78 height 21
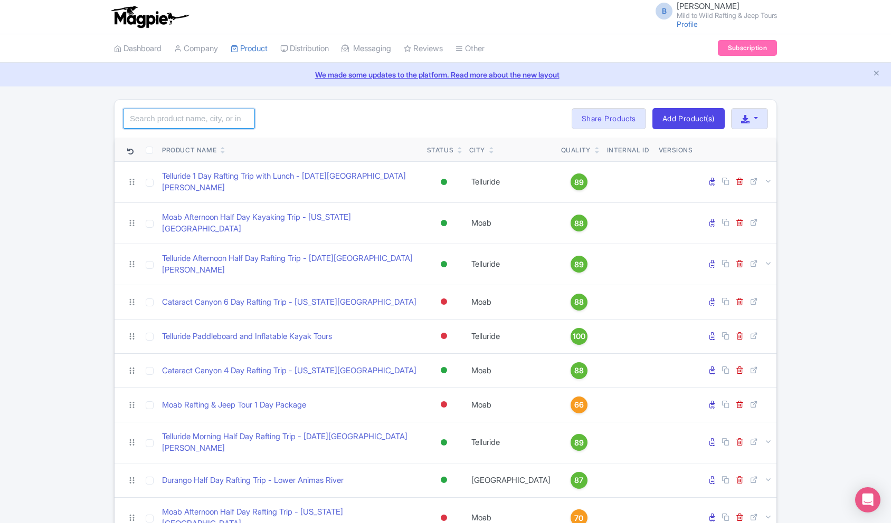
click at [179, 126] on input "search" at bounding box center [189, 119] width 132 height 20
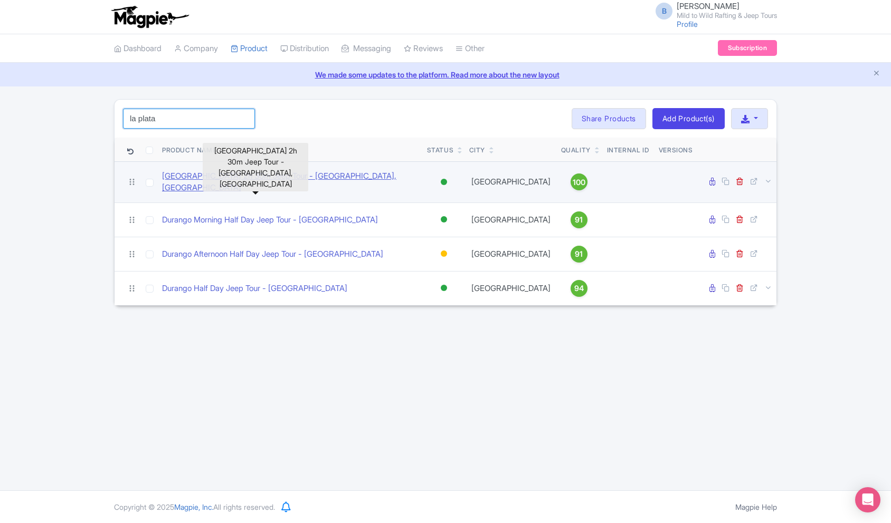
type input "la plata"
click at [278, 181] on link "La Plata Canyon 2h 30m Jeep Tour - Durango, CO" at bounding box center [290, 182] width 256 height 24
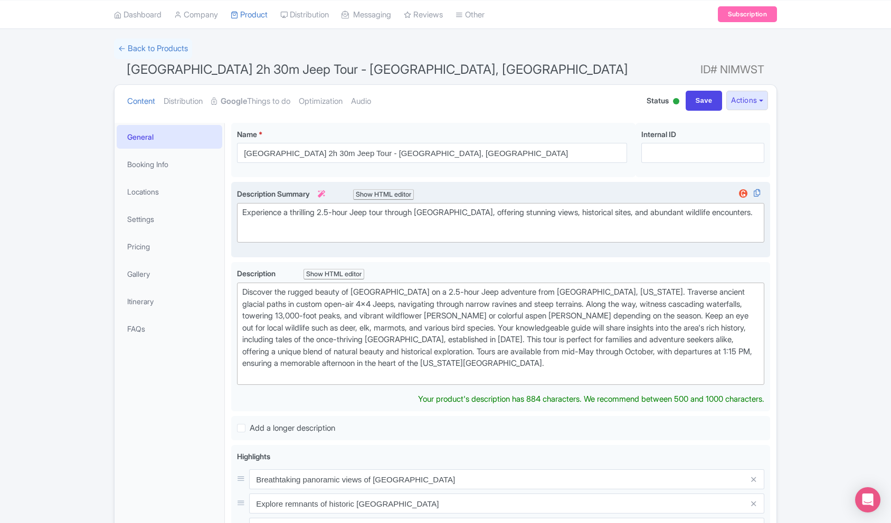
scroll to position [62, 0]
click at [305, 206] on div "Experience a thrilling 2.5-hour Jeep tour through [GEOGRAPHIC_DATA], offering s…" at bounding box center [500, 217] width 517 height 24
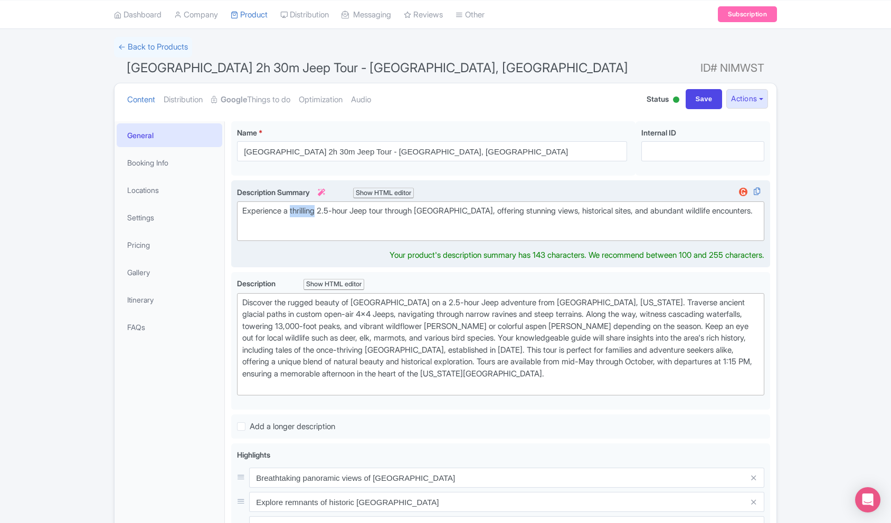
click at [305, 206] on div "Experience a thrilling 2.5-hour Jeep tour through [GEOGRAPHIC_DATA], offering s…" at bounding box center [500, 217] width 517 height 24
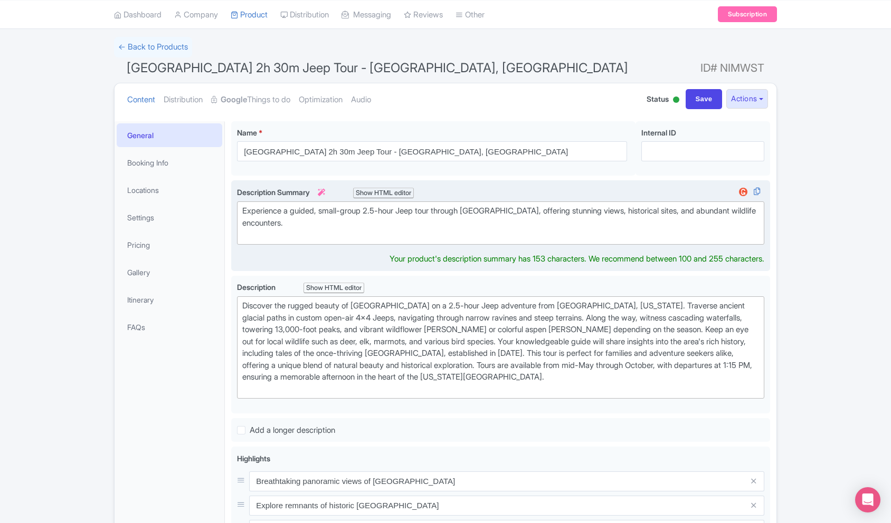
type trix-editor "<div>Experience a guided, small-group 2.5-hour Jeep tour through [GEOGRAPHIC_DA…"
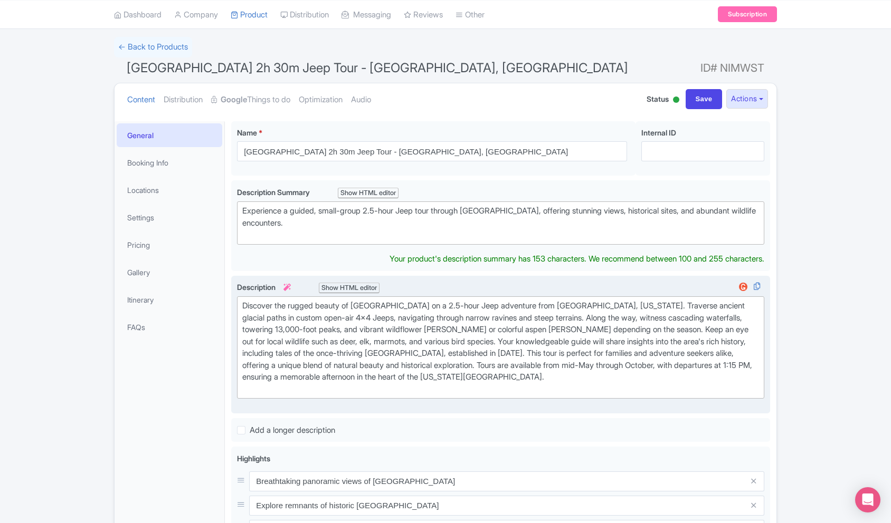
click at [482, 352] on div "Discover the rugged beauty of [GEOGRAPHIC_DATA] on a 2.5-hour Jeep adventure fr…" at bounding box center [500, 347] width 517 height 95
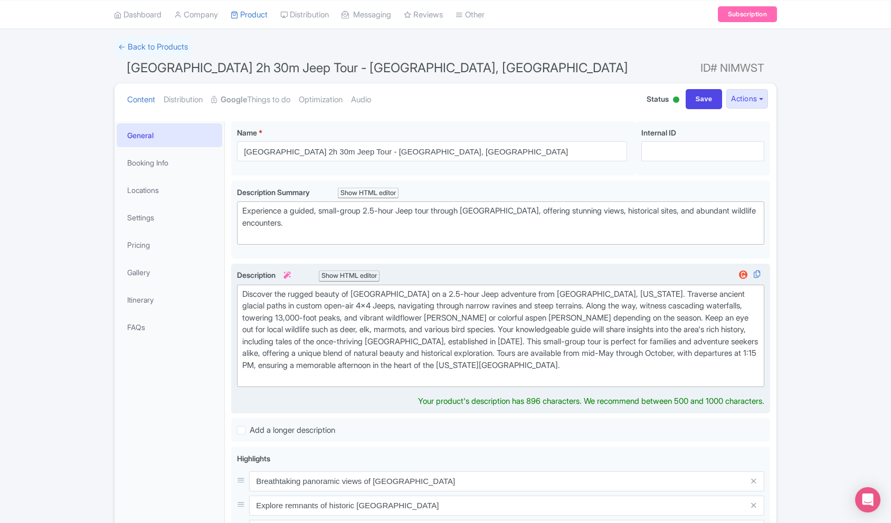
type trix-editor "<div>Discover the rugged beauty of [GEOGRAPHIC_DATA] on a 2.5-hour Jeep adventu…"
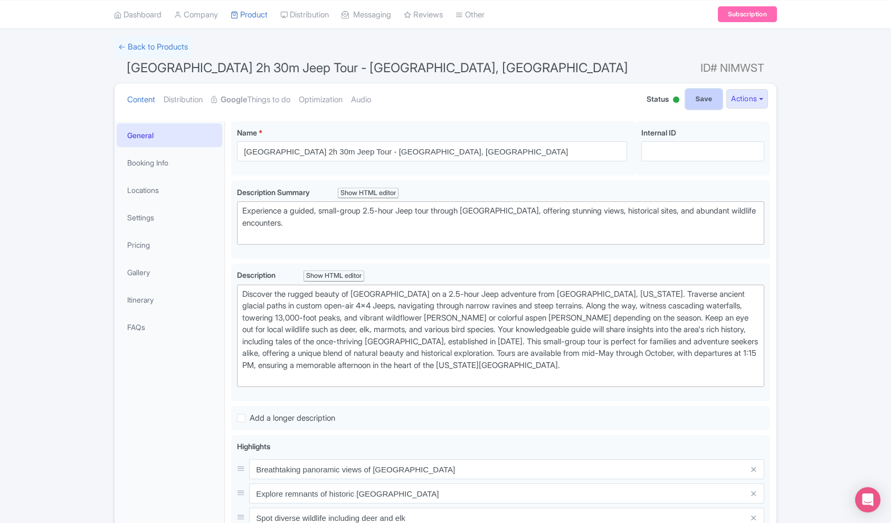
click at [692, 104] on input "Save" at bounding box center [704, 99] width 37 height 20
type input "Saving..."
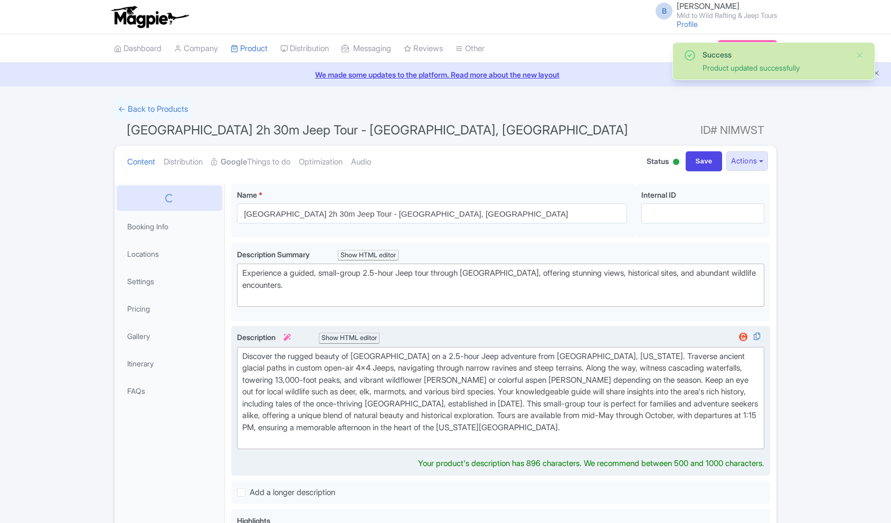
scroll to position [184, 0]
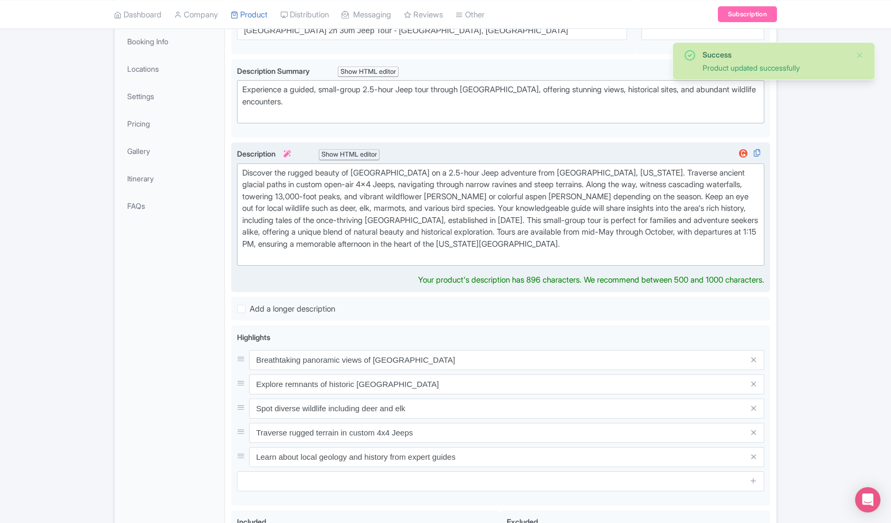
click at [360, 210] on div "Discover the rugged beauty of [GEOGRAPHIC_DATA] on a 2.5-hour Jeep adventure fr…" at bounding box center [500, 214] width 517 height 95
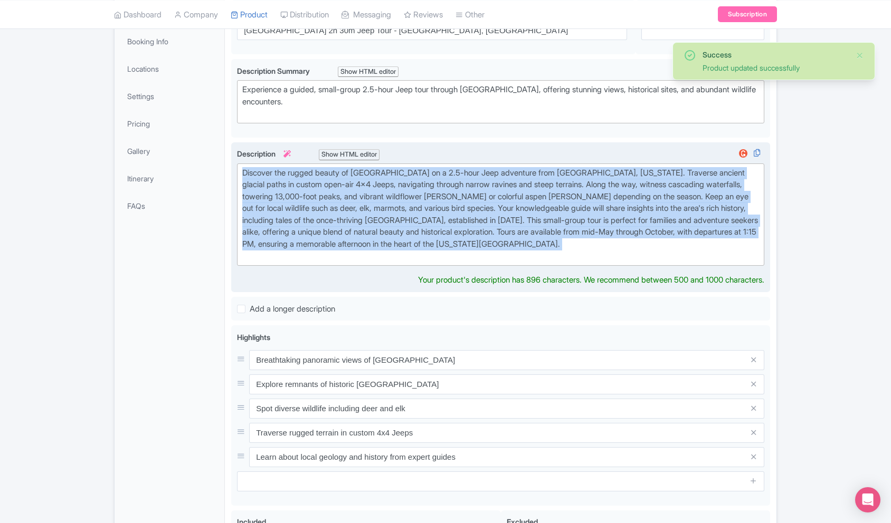
click at [360, 210] on div "Discover the rugged beauty of [GEOGRAPHIC_DATA] on a 2.5-hour Jeep adventure fr…" at bounding box center [500, 214] width 517 height 95
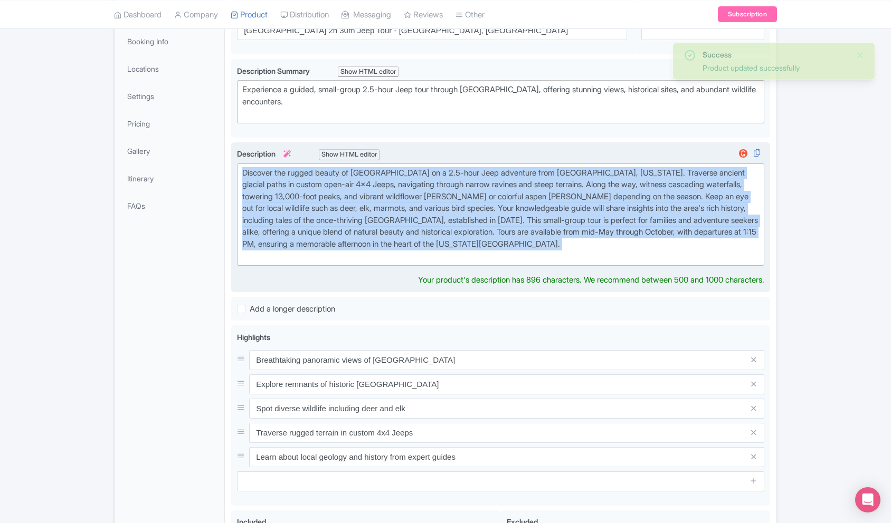
type trix-editor "<div>Discover the rugged beauty of [GEOGRAPHIC_DATA] on a 2.5-hour Jeep adventu…"
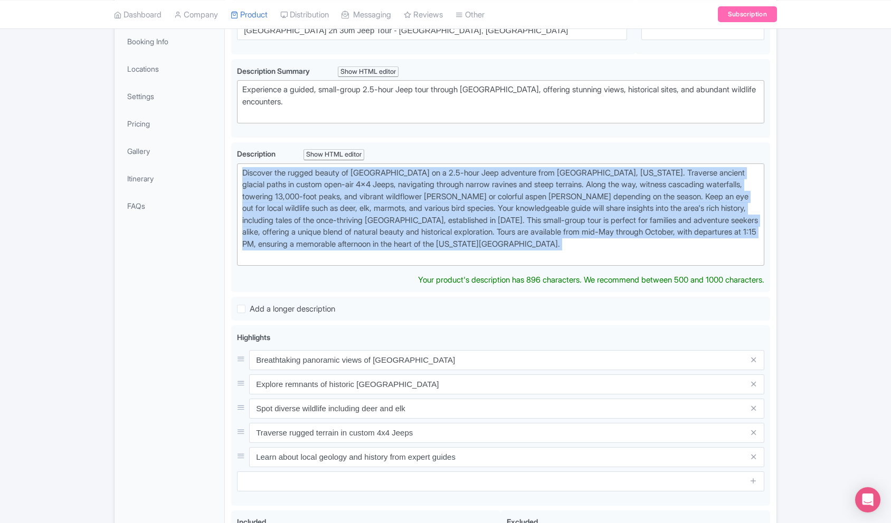
copy div "Discover the rugged beauty of [GEOGRAPHIC_DATA] on a 2.5-hour Jeep adventure fr…"
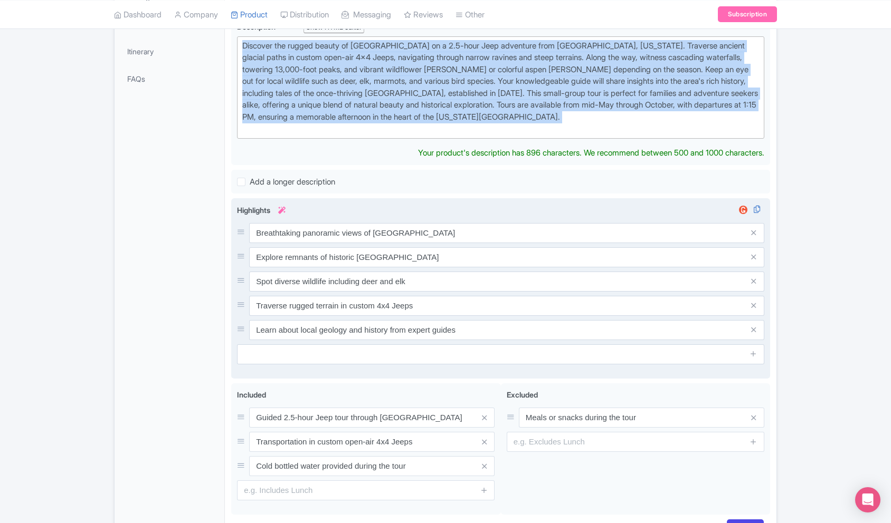
scroll to position [322, 0]
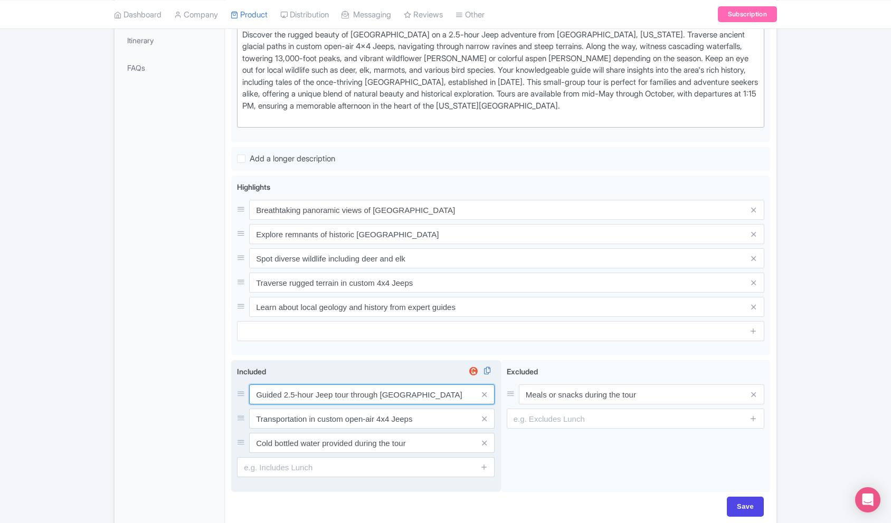
click at [344, 407] on div "Guided 2.5-hour Jeep tour through [GEOGRAPHIC_DATA] Transportation in custom op…" at bounding box center [366, 419] width 258 height 69
click at [344, 403] on input "Transportation in custom open-air 4x4 Jeeps" at bounding box center [371, 393] width 245 height 20
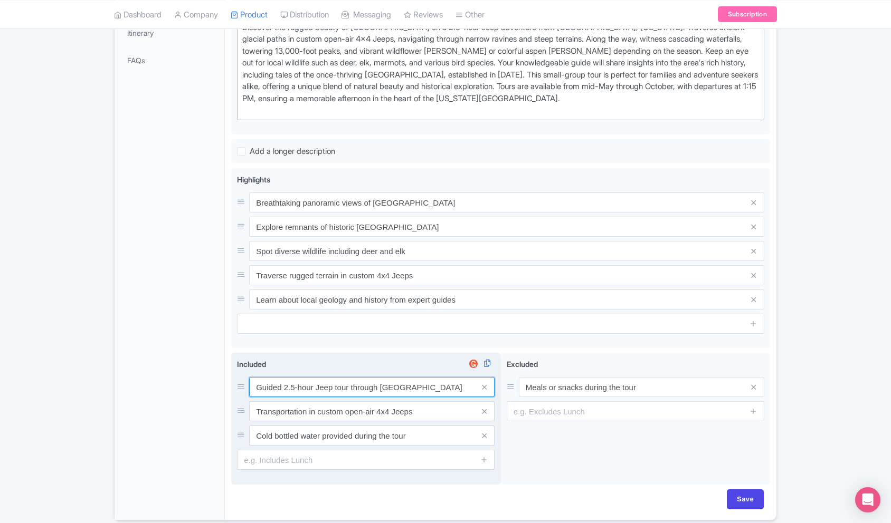
click at [339, 393] on input "Guided 2.5-hour Jeep tour through [GEOGRAPHIC_DATA]" at bounding box center [371, 387] width 245 height 20
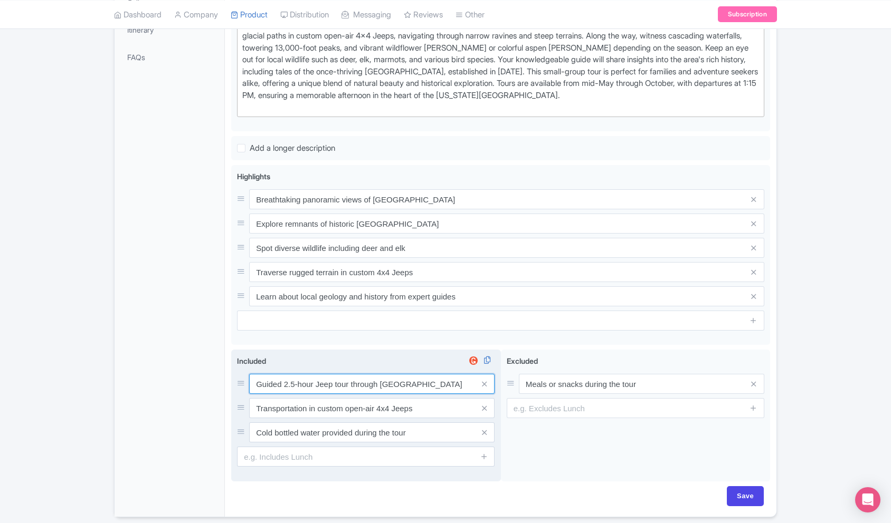
click at [339, 393] on input "Guided 2.5-hour Jeep tour through [GEOGRAPHIC_DATA]" at bounding box center [371, 384] width 245 height 20
click at [335, 382] on input "Guided 2.5-hour Jeep tour through [GEOGRAPHIC_DATA]" at bounding box center [371, 384] width 245 height 20
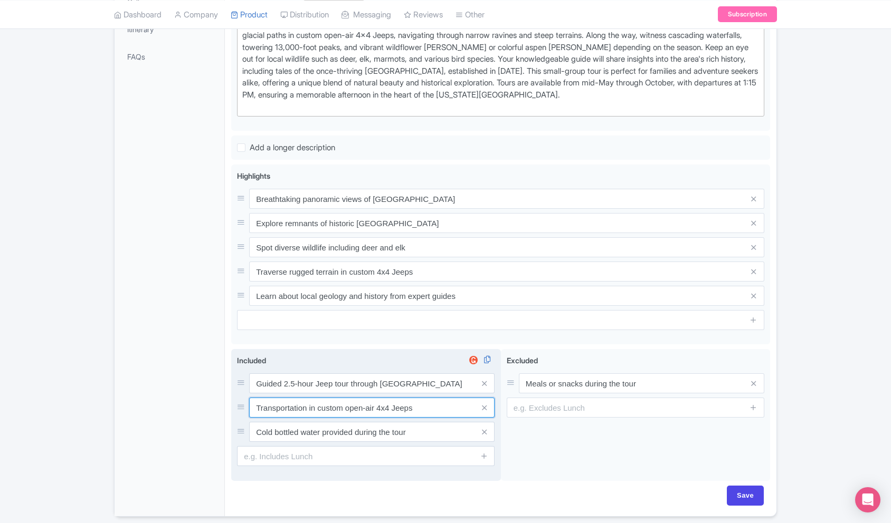
click at [306, 394] on input "Transportation in custom open-air 4x4 Jeeps" at bounding box center [371, 384] width 245 height 20
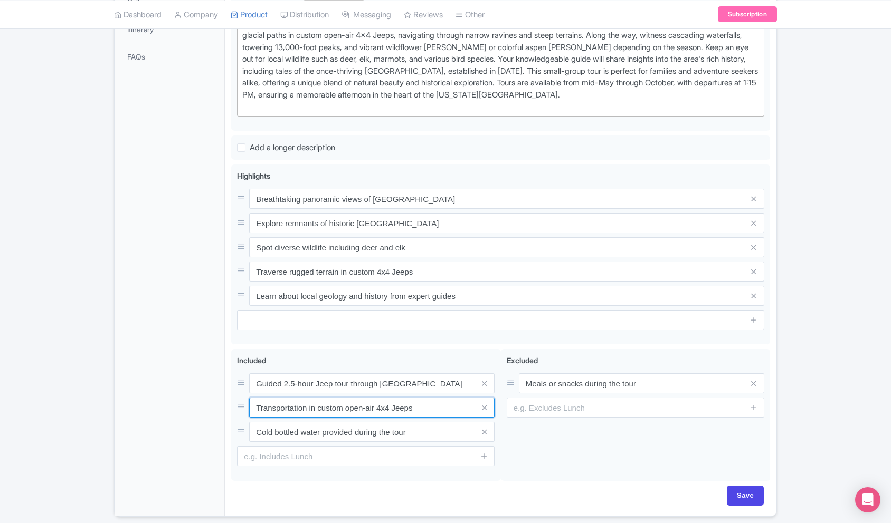
paste input "Guided 2.5-hour Jeep tour through [GEOGRAPHIC_DATA]"
type input "Transportation in custom open-air 4x4 Jeeps"
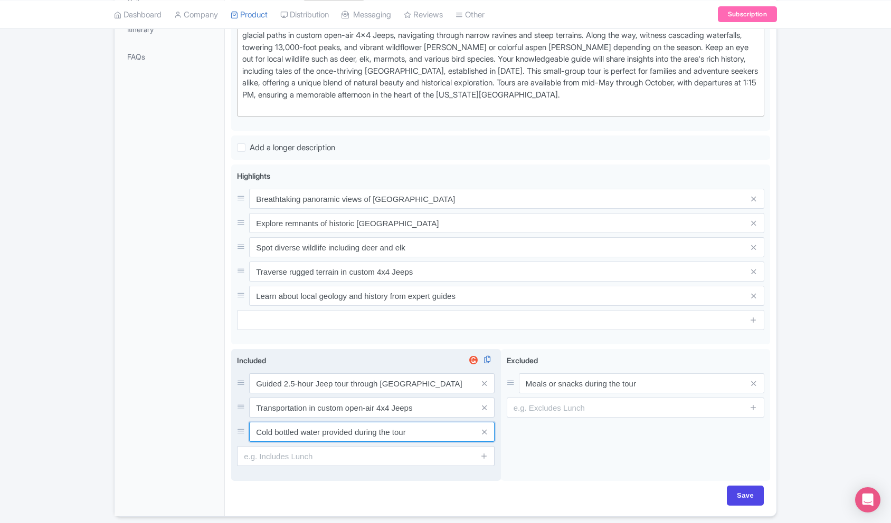
click at [326, 394] on input "Cold bottled water provided during the tour" at bounding box center [371, 384] width 245 height 20
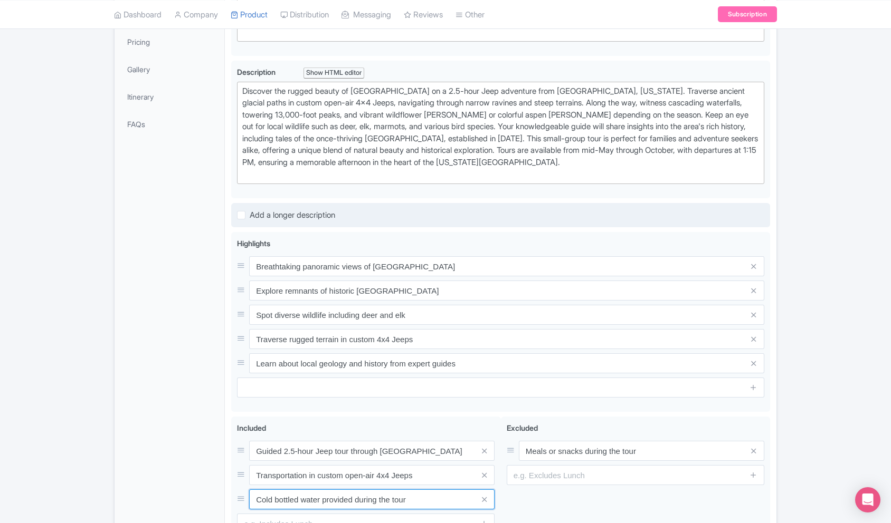
scroll to position [253, 0]
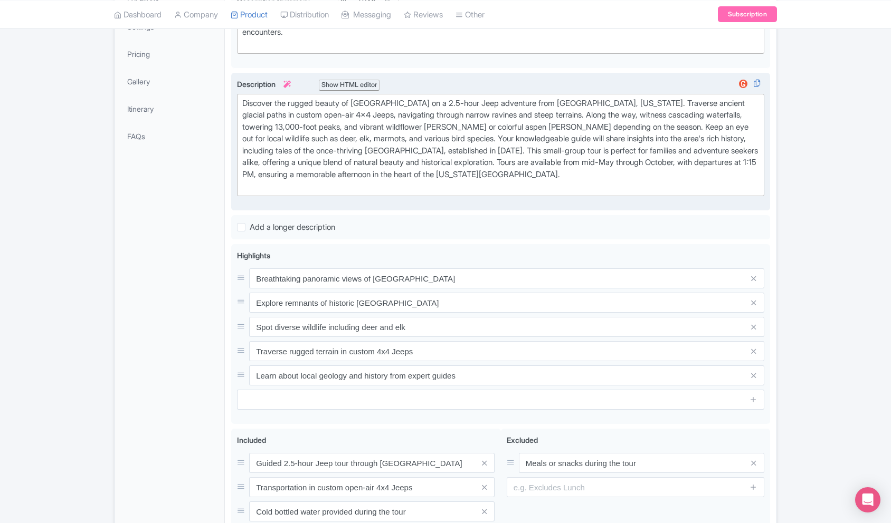
click at [471, 142] on div "Discover the rugged beauty of [GEOGRAPHIC_DATA] on a 2.5-hour Jeep adventure fr…" at bounding box center [500, 145] width 517 height 95
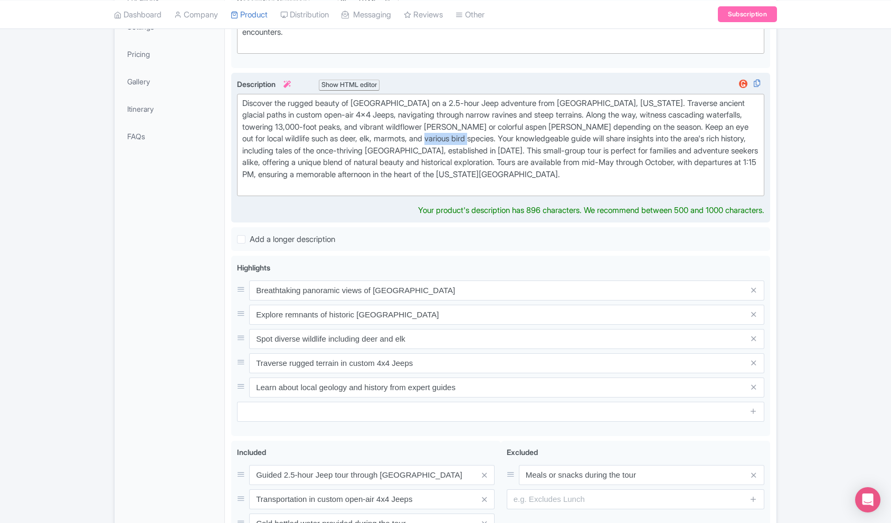
click at [471, 142] on div "Discover the rugged beauty of [GEOGRAPHIC_DATA] on a 2.5-hour Jeep adventure fr…" at bounding box center [500, 145] width 517 height 95
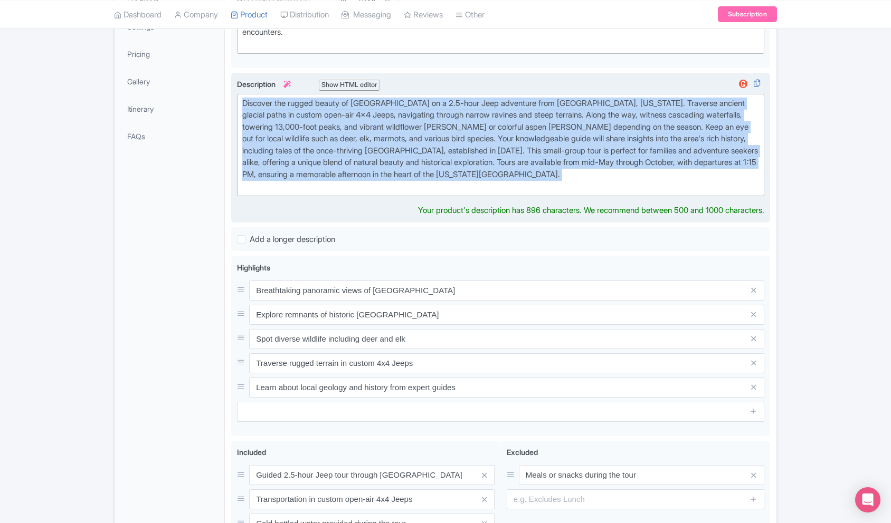
click at [471, 142] on div "Discover the rugged beauty of [GEOGRAPHIC_DATA] on a 2.5-hour Jeep adventure fr…" at bounding box center [500, 145] width 517 height 95
